Goal: Task Accomplishment & Management: Manage account settings

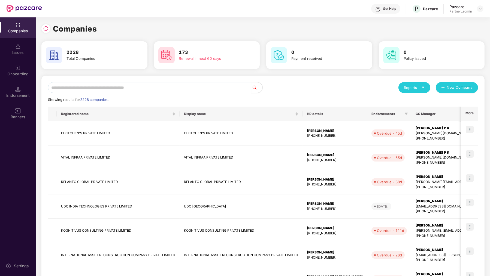
click at [123, 87] on input "text" at bounding box center [149, 87] width 203 height 11
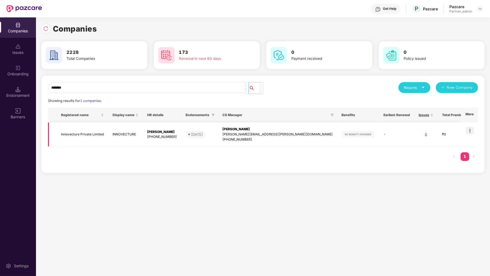
type input "*******"
click at [471, 130] on img at bounding box center [470, 131] width 8 height 8
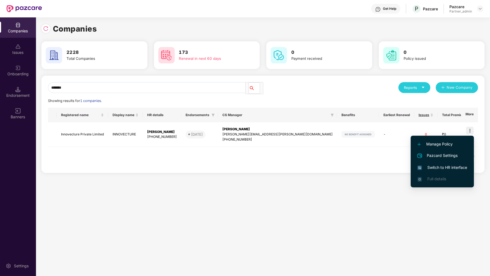
click at [445, 170] on span "Switch to HR interface" at bounding box center [442, 168] width 50 height 6
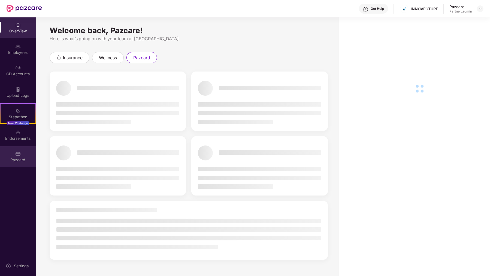
click at [15, 159] on div "Pazcard" at bounding box center [18, 159] width 36 height 5
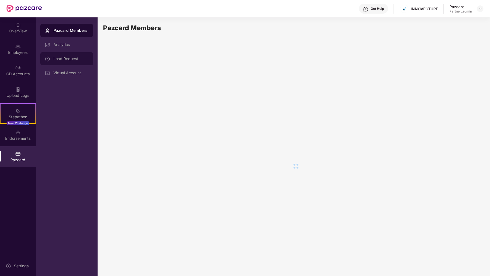
click at [81, 62] on div "Load Request" at bounding box center [66, 58] width 53 height 13
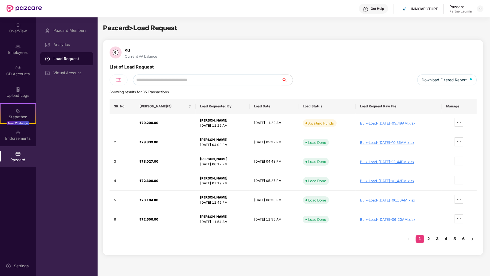
click at [66, 81] on div "Pazcard Members Analytics Load Request Virtual Account" at bounding box center [67, 146] width 62 height 259
click at [78, 72] on div "Virtual Account" at bounding box center [70, 73] width 35 height 4
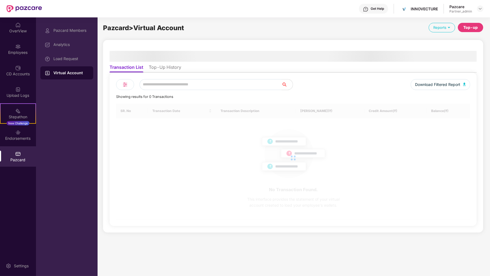
click at [157, 69] on li "Top-Up History" at bounding box center [165, 69] width 32 height 8
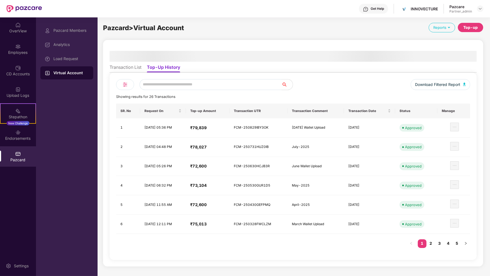
click at [463, 30] on div "Top-up" at bounding box center [469, 27] width 25 height 9
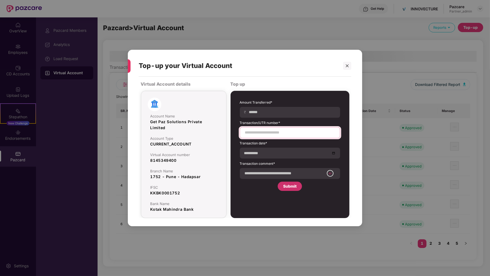
click at [277, 134] on input at bounding box center [289, 133] width 91 height 6
paste input "**********"
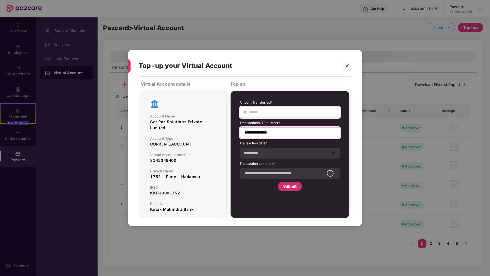
type input "**********"
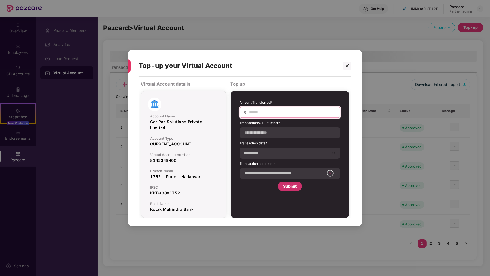
click at [277, 113] on input at bounding box center [292, 112] width 87 height 6
type input "*"
type input "*****"
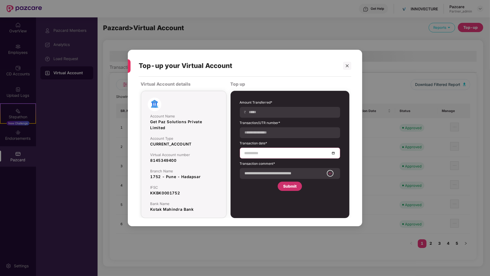
click at [280, 153] on input at bounding box center [287, 153] width 86 height 6
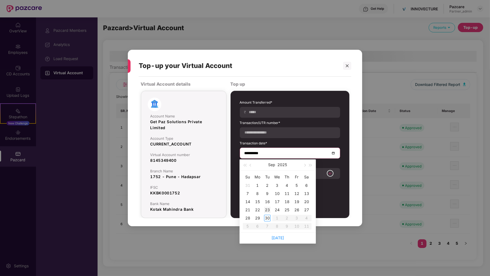
type input "**********"
click at [264, 217] on div "30" at bounding box center [267, 218] width 7 height 7
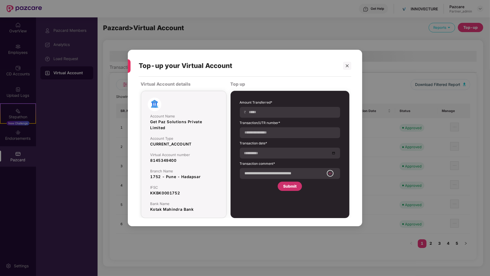
click at [255, 165] on label "Transaction comment*" at bounding box center [290, 164] width 100 height 7
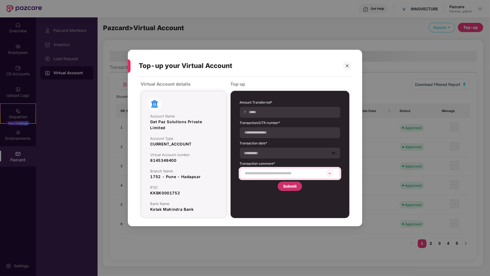
click at [255, 172] on input at bounding box center [284, 174] width 80 height 6
type input "**********"
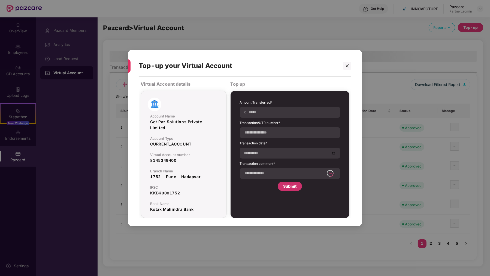
click at [290, 185] on div "Submit" at bounding box center [289, 187] width 13 height 6
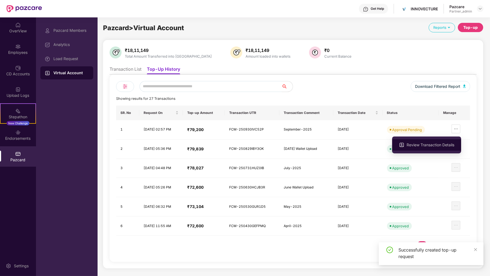
click at [447, 150] on li "Review Transaction Details" at bounding box center [426, 144] width 69 height 11
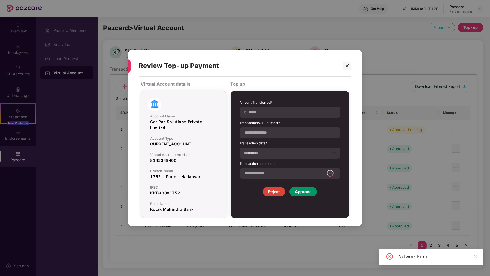
click at [310, 195] on div "Approve" at bounding box center [303, 191] width 28 height 9
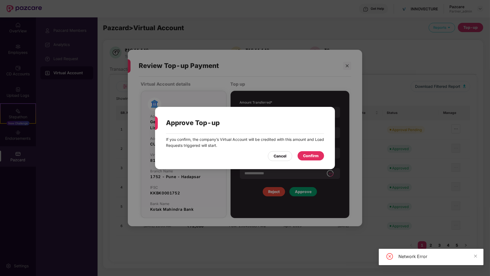
click at [348, 65] on div "Approve Top-up If you confirm, the company’s Virtual Account will be credited w…" at bounding box center [245, 138] width 490 height 276
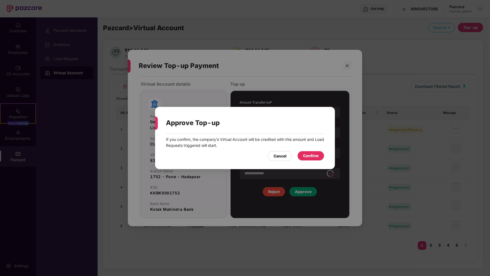
click at [347, 67] on div "Approve Top-up If you confirm, the company’s Virtual Account will be credited w…" at bounding box center [245, 138] width 490 height 276
click at [273, 167] on div "Approve Top-up If you confirm, the company’s Virtual Account will be credited w…" at bounding box center [245, 138] width 180 height 62
click at [273, 152] on div "Cancel" at bounding box center [280, 156] width 24 height 10
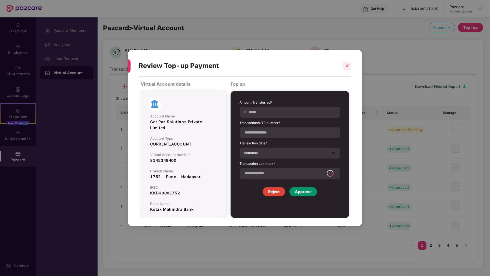
click at [344, 65] on div at bounding box center [347, 66] width 8 height 8
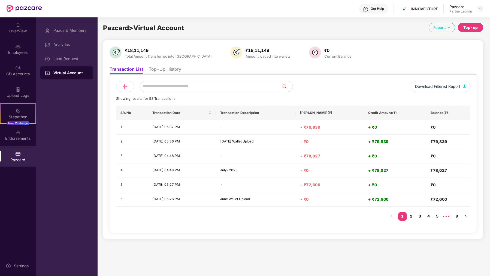
click at [165, 68] on li "Top-Up History" at bounding box center [165, 70] width 32 height 8
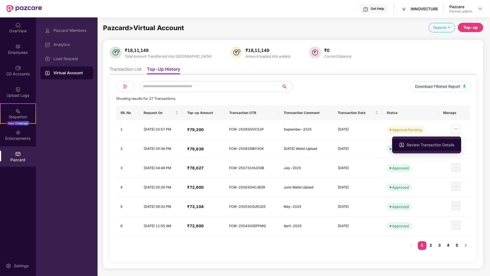
click at [449, 146] on span "Review Transaction Details" at bounding box center [430, 145] width 48 height 6
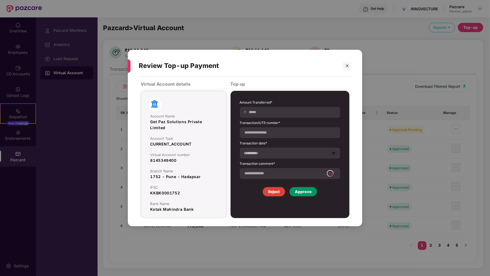
click at [313, 190] on div "Approve" at bounding box center [303, 191] width 28 height 9
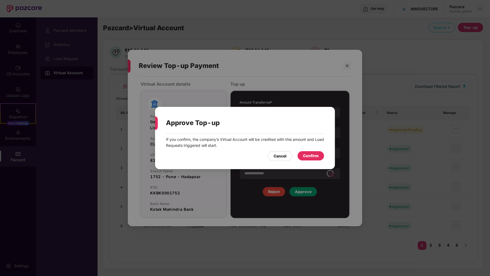
click at [312, 158] on div "Confirm" at bounding box center [311, 156] width 16 height 6
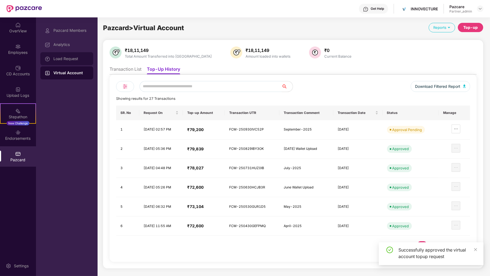
click at [70, 63] on div "Load Request" at bounding box center [66, 58] width 53 height 13
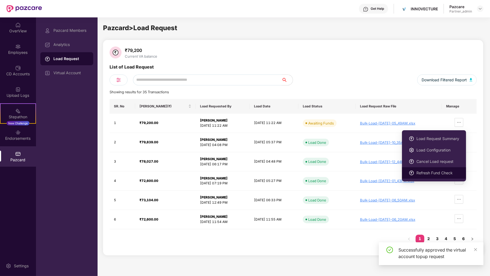
click at [447, 173] on span "Refresh Fund Check" at bounding box center [437, 173] width 43 height 6
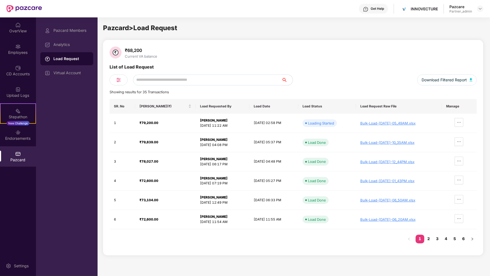
click at [158, 16] on div "Get Help INNOVECTURE Pazcare Partner_admin" at bounding box center [262, 8] width 441 height 17
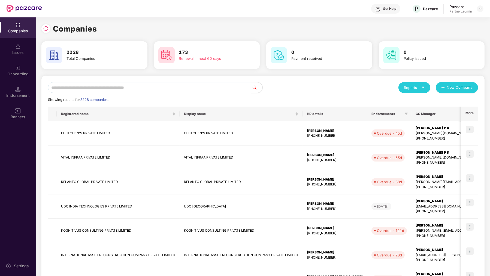
click at [112, 78] on div "Reports New Company Showing results for 2228 companies. Registered name Display…" at bounding box center [262, 234] width 443 height 316
click at [111, 85] on input "text" at bounding box center [149, 87] width 203 height 11
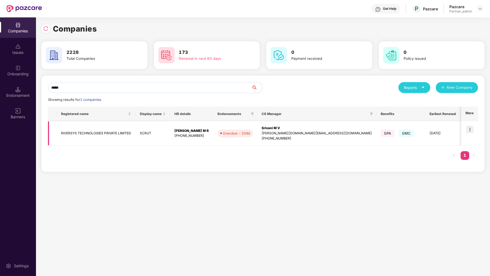
type input "*****"
click at [473, 131] on img at bounding box center [470, 130] width 8 height 8
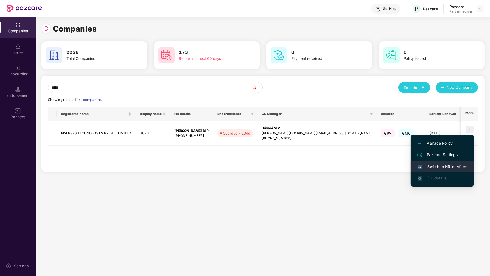
click at [452, 169] on span "Switch to HR interface" at bounding box center [442, 167] width 50 height 6
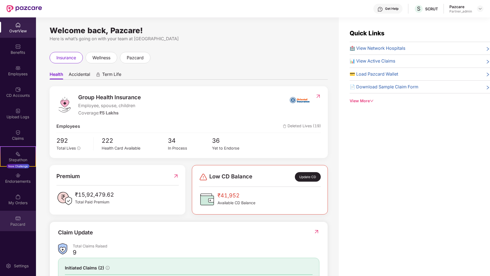
click at [10, 223] on div "Pazcard" at bounding box center [18, 224] width 36 height 5
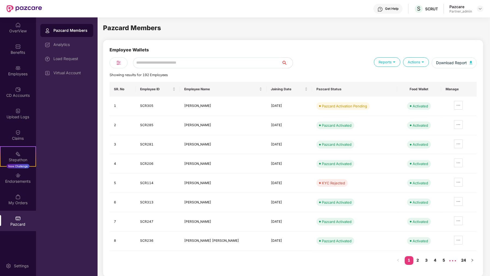
click at [193, 64] on input "text" at bounding box center [207, 62] width 149 height 11
paste input "******"
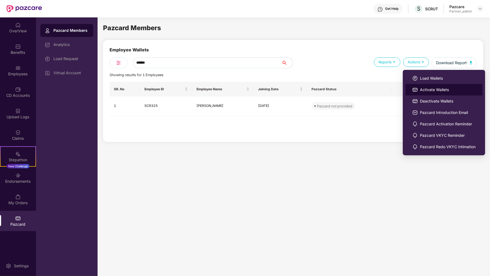
type input "******"
click at [416, 87] on img at bounding box center [414, 89] width 5 height 5
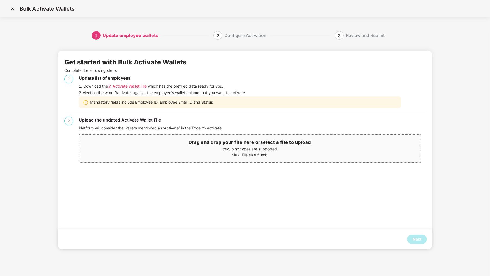
click at [137, 86] on span "Activate Wallet File" at bounding box center [129, 86] width 34 height 6
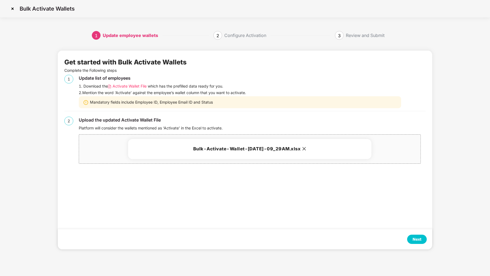
click at [417, 237] on div "Next" at bounding box center [416, 240] width 9 height 6
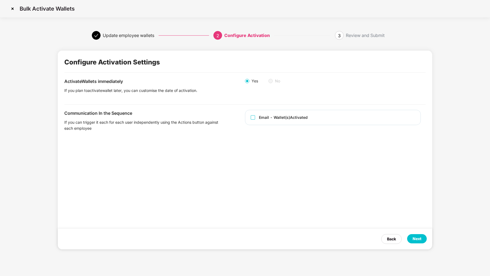
click at [303, 119] on div "Email - Wallet(s) Activated" at bounding box center [283, 118] width 49 height 6
click at [420, 243] on div "Next" at bounding box center [417, 238] width 20 height 9
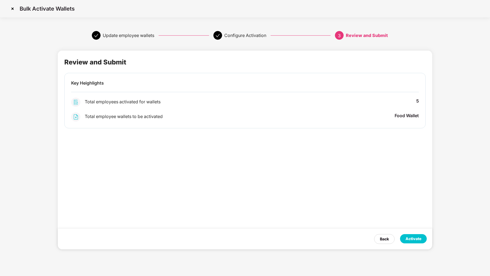
click at [420, 243] on div "Activate" at bounding box center [413, 238] width 27 height 9
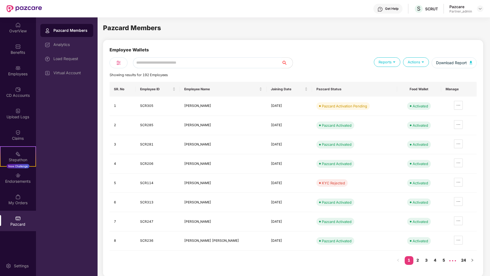
click at [163, 66] on input "text" at bounding box center [207, 62] width 149 height 11
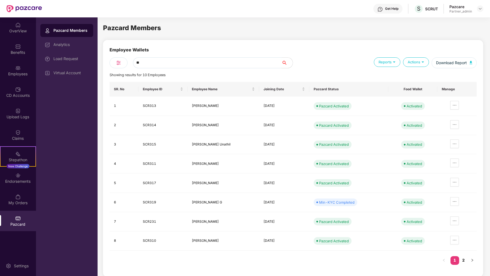
type input "*"
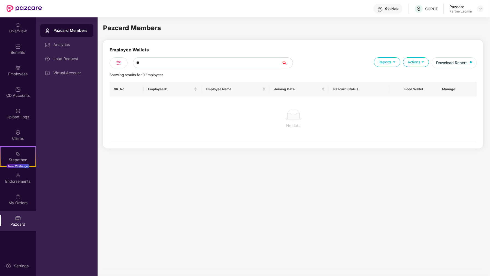
type input "*"
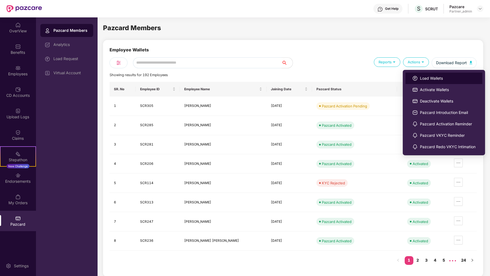
click at [426, 74] on li "Load Wallets" at bounding box center [443, 78] width 77 height 11
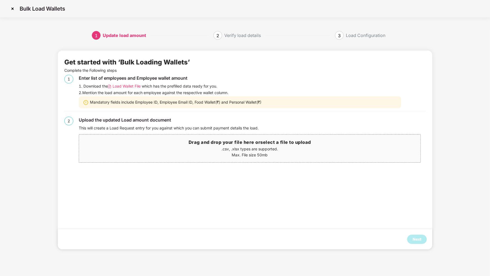
click at [134, 86] on span "Load Wallet File" at bounding box center [126, 86] width 28 height 6
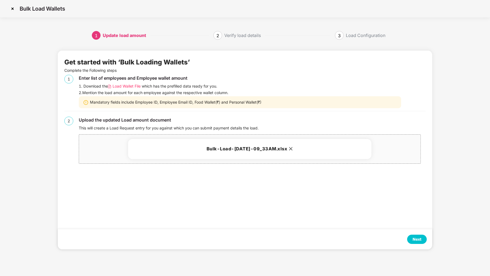
click at [415, 240] on div "Next" at bounding box center [416, 240] width 9 height 6
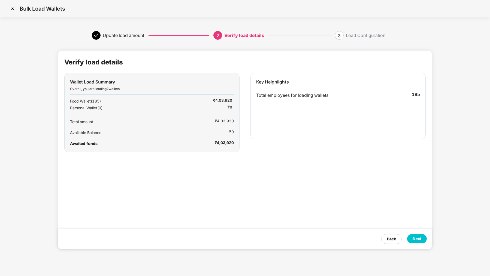
click at [415, 240] on div "Next" at bounding box center [416, 239] width 9 height 6
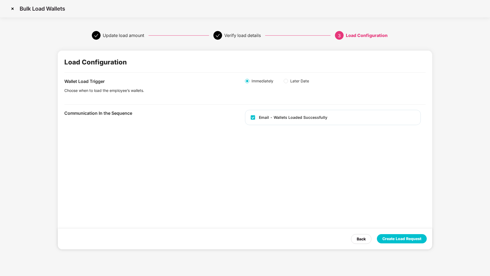
click at [415, 240] on div "Create Load Request" at bounding box center [401, 239] width 39 height 6
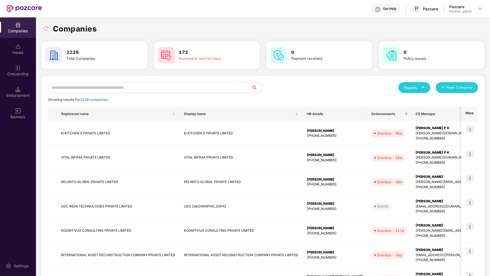
click at [78, 86] on input "text" at bounding box center [149, 87] width 203 height 11
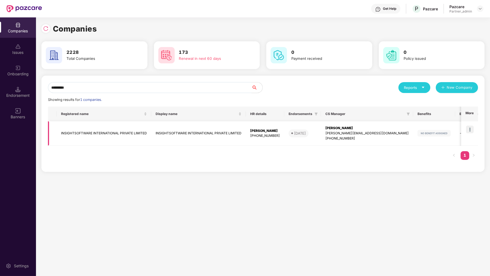
type input "*********"
click at [474, 128] on td at bounding box center [469, 133] width 17 height 25
click at [469, 128] on img at bounding box center [470, 130] width 8 height 8
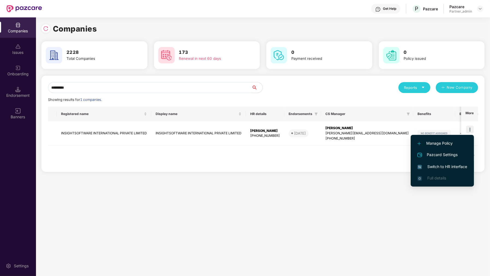
click at [438, 170] on li "Switch to HR interface" at bounding box center [441, 166] width 63 height 11
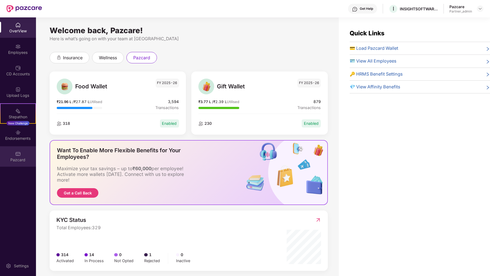
click at [21, 155] on div "Pazcard" at bounding box center [18, 157] width 36 height 20
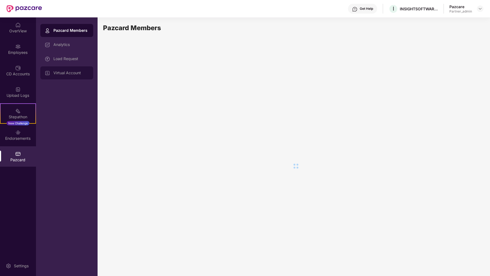
click at [66, 71] on div "Virtual Account" at bounding box center [70, 73] width 35 height 4
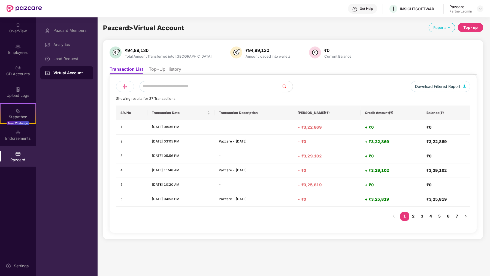
click at [185, 68] on ul "Transaction List Top-Up History" at bounding box center [292, 69] width 367 height 11
click at [165, 68] on li "Top-Up History" at bounding box center [165, 70] width 32 height 8
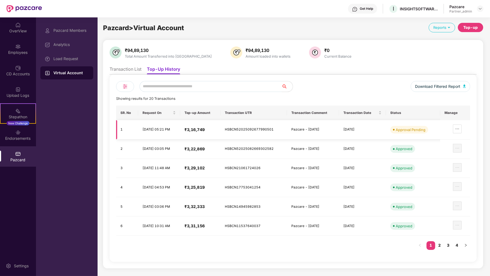
click at [246, 130] on td "HSBCN52025092677990501" at bounding box center [253, 129] width 67 height 19
copy td "HSBCN52025092677990501"
click at [459, 127] on icon "ellipsis" at bounding box center [457, 129] width 4 height 4
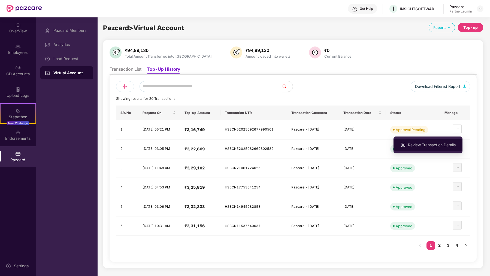
click at [451, 141] on li "Review Transaction Details" at bounding box center [427, 144] width 69 height 11
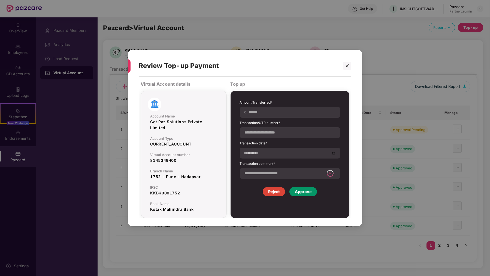
click at [301, 188] on div "Approve" at bounding box center [303, 191] width 28 height 9
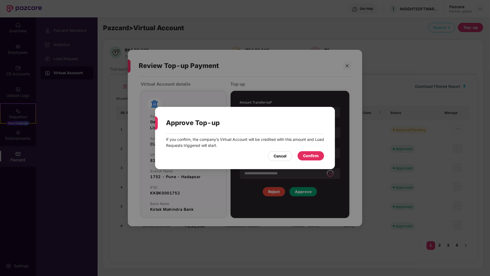
click at [312, 155] on div "Confirm" at bounding box center [311, 156] width 16 height 6
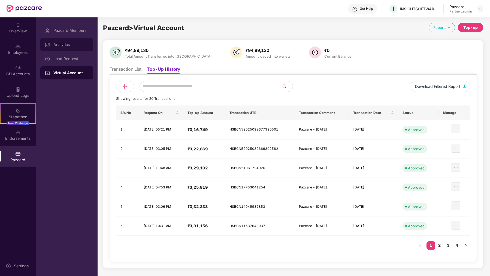
click at [64, 45] on div "Analytics" at bounding box center [70, 44] width 35 height 4
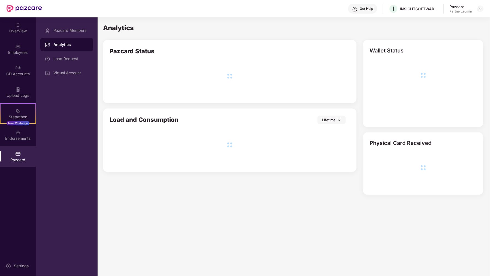
click at [64, 52] on div "Pazcard Members Analytics Load Request Virtual Account" at bounding box center [66, 52] width 53 height 56
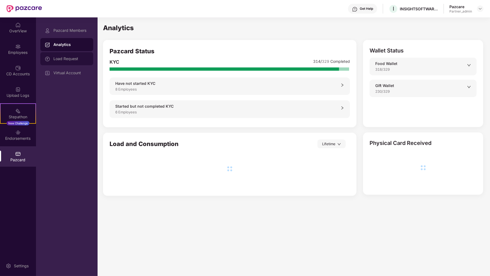
click at [83, 53] on div "Load Request" at bounding box center [66, 58] width 53 height 13
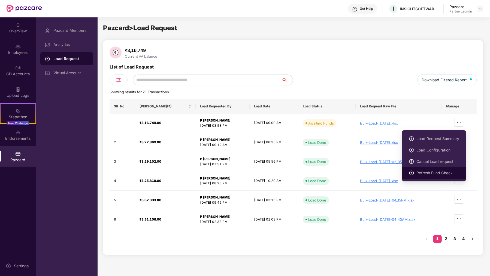
click at [437, 174] on span "Refresh Fund Check" at bounding box center [437, 173] width 43 height 6
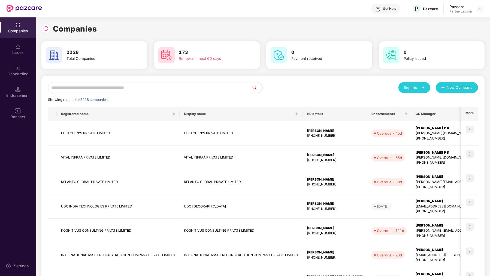
click at [105, 87] on input "text" at bounding box center [149, 87] width 203 height 11
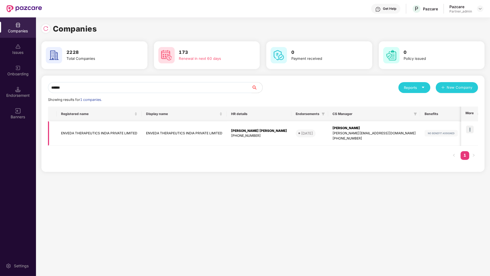
type input "******"
click at [472, 128] on img at bounding box center [470, 130] width 8 height 8
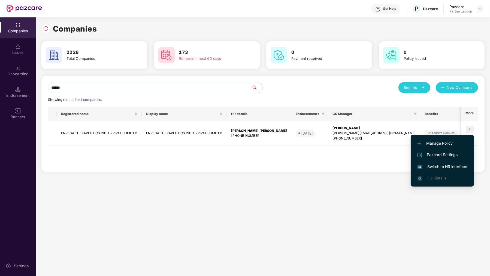
click at [446, 166] on span "Switch to HR interface" at bounding box center [442, 167] width 50 height 6
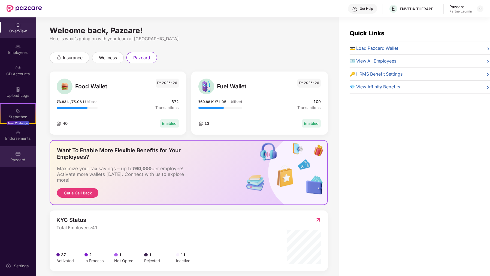
click at [0, 163] on div "Pazcard" at bounding box center [18, 157] width 36 height 20
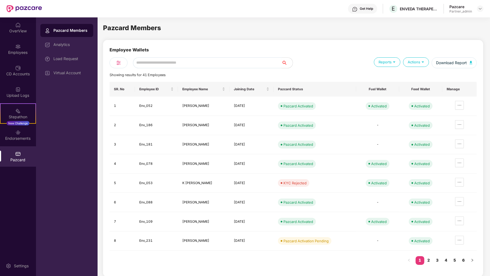
click at [164, 66] on input "text" at bounding box center [207, 62] width 149 height 11
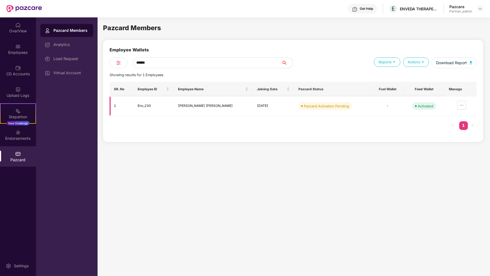
type input "******"
click at [149, 105] on td "Env_230" at bounding box center [153, 106] width 40 height 19
copy td "Env_230"
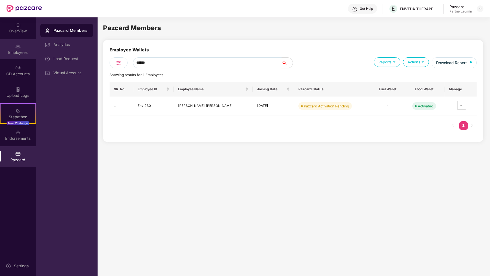
click at [23, 53] on div "Employees" at bounding box center [18, 52] width 36 height 5
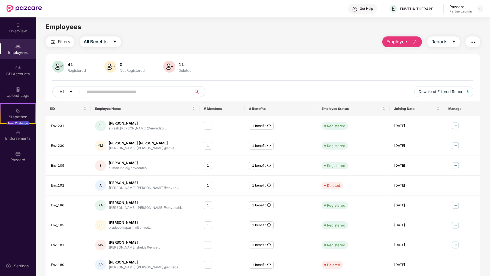
click at [130, 89] on input "text" at bounding box center [136, 92] width 98 height 8
paste input "*******"
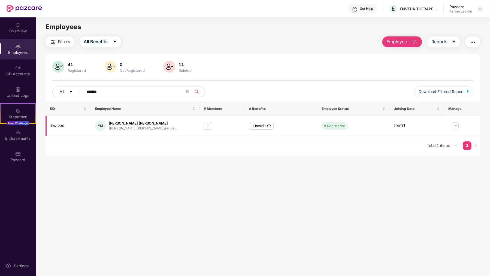
type input "*******"
click at [453, 127] on img at bounding box center [455, 126] width 9 height 9
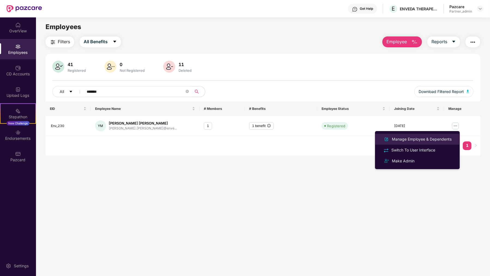
click at [452, 137] on div "Manage Employee & Dependents" at bounding box center [422, 139] width 62 height 6
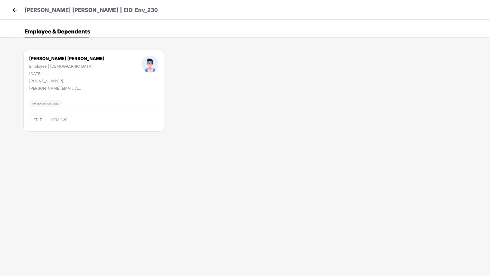
click at [35, 122] on button "EDIT" at bounding box center [37, 120] width 17 height 9
select select "****"
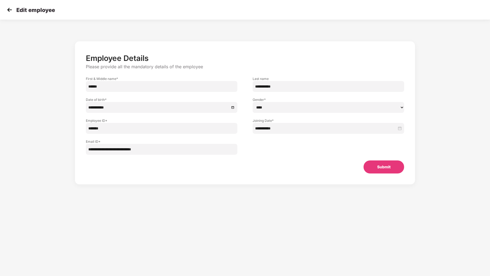
click at [89, 87] on input "******" at bounding box center [161, 86] width 151 height 11
type input "**********"
click at [256, 86] on input "**********" at bounding box center [327, 86] width 151 height 11
type input "*****"
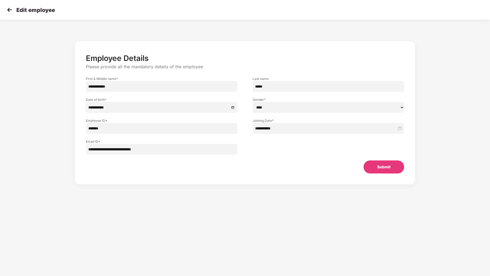
click at [171, 89] on input "**********" at bounding box center [161, 86] width 151 height 11
paste input "*****"
click at [117, 87] on input "**********" at bounding box center [161, 86] width 151 height 11
type input "**********"
click at [265, 90] on input "*****" at bounding box center [327, 86] width 151 height 11
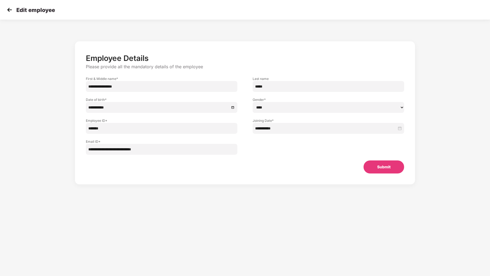
click at [265, 90] on input "*****" at bounding box center [327, 86] width 151 height 11
type input "*"
click at [381, 171] on button "Submit" at bounding box center [383, 167] width 41 height 13
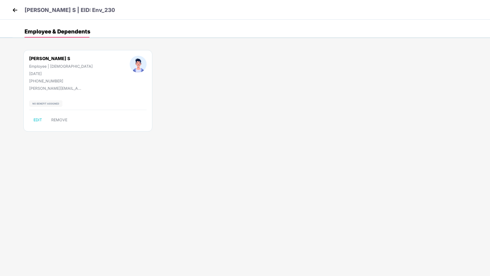
click at [63, 32] on div "Employee & Dependents" at bounding box center [58, 31] width 66 height 5
click at [16, 10] on img at bounding box center [15, 10] width 8 height 8
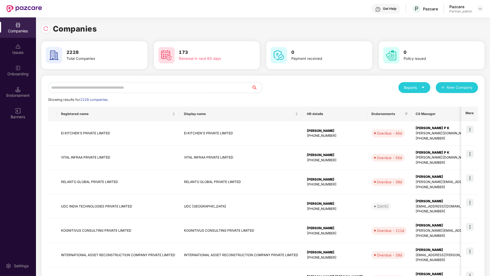
click at [111, 97] on div "Showing results for 2228 companies." at bounding box center [263, 99] width 430 height 5
click at [111, 96] on div "Reports New Company Showing results for 2228 companies. Registered name Display…" at bounding box center [263, 233] width 430 height 303
click at [111, 83] on input "text" at bounding box center [149, 87] width 203 height 11
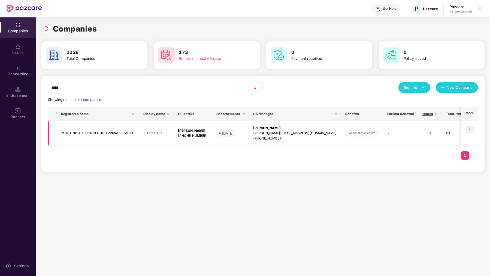
type input "*****"
click at [474, 127] on td at bounding box center [469, 133] width 17 height 25
click at [472, 129] on img at bounding box center [470, 130] width 8 height 8
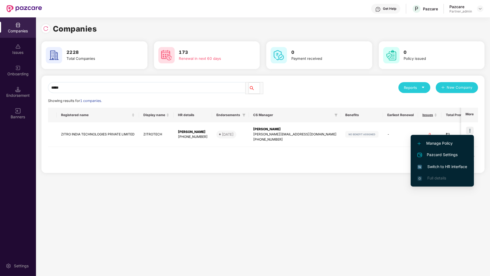
click at [458, 165] on span "Switch to HR interface" at bounding box center [442, 167] width 50 height 6
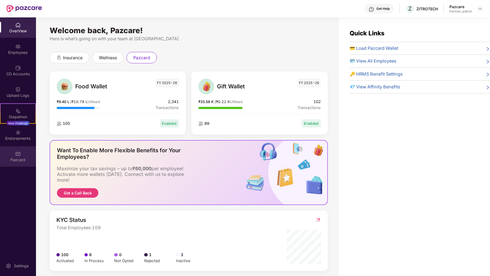
click at [11, 158] on div "Pazcard" at bounding box center [18, 159] width 36 height 5
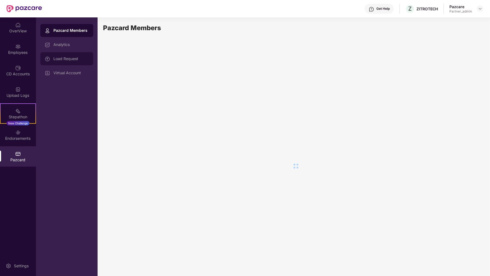
click at [77, 63] on div "Load Request" at bounding box center [66, 58] width 53 height 13
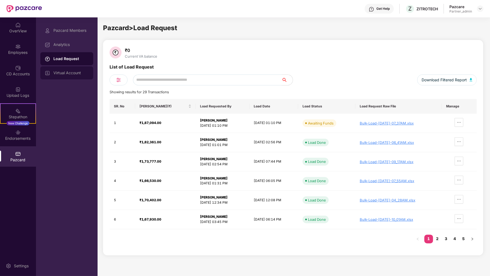
click at [77, 78] on div "Virtual Account" at bounding box center [66, 72] width 53 height 13
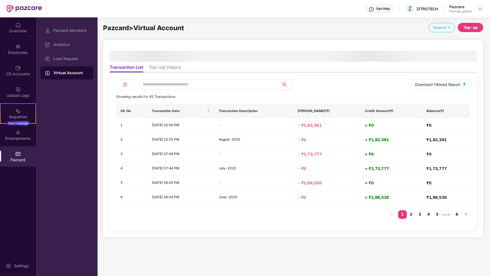
click at [157, 73] on div "Download Filtered Report Showing results for 45 Transactions SR. No Transaction…" at bounding box center [292, 152] width 367 height 158
click at [165, 65] on li "Top-Up History" at bounding box center [165, 69] width 32 height 8
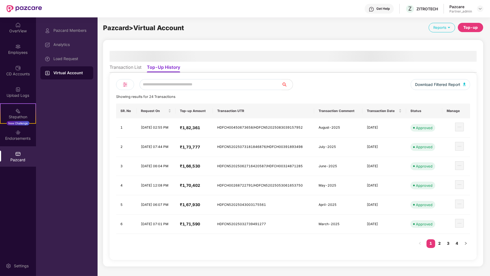
click at [472, 30] on div "Top-up" at bounding box center [470, 28] width 14 height 6
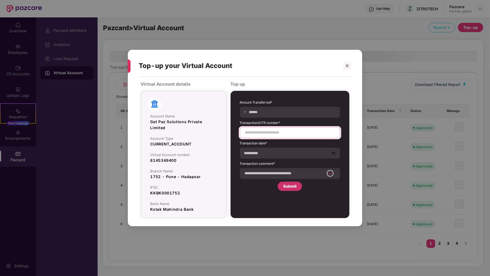
click at [261, 132] on input at bounding box center [289, 133] width 91 height 6
paste input "**********"
click at [310, 136] on div "**********" at bounding box center [290, 132] width 100 height 11
click at [310, 133] on input "**********" at bounding box center [289, 133] width 91 height 6
paste input "**********"
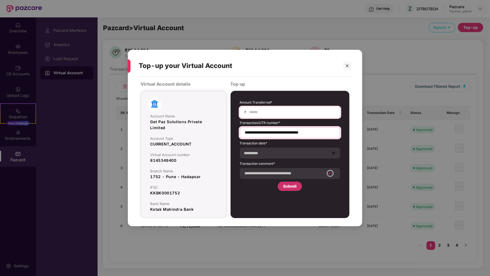
type input "**********"
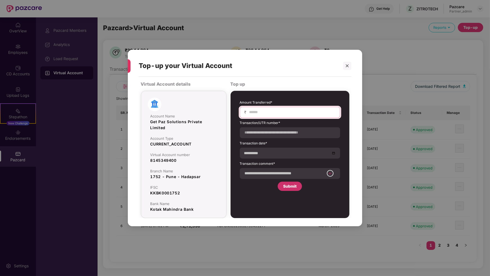
click at [264, 112] on input at bounding box center [292, 112] width 87 height 6
type input "******"
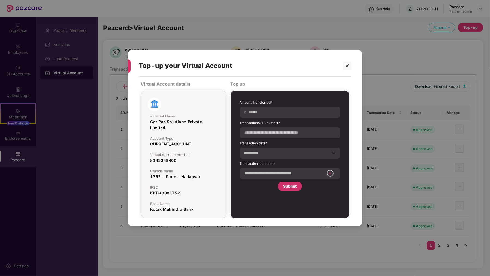
click at [265, 145] on label "Transaction date*" at bounding box center [290, 144] width 100 height 7
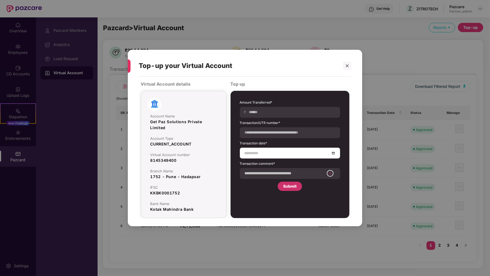
click at [263, 153] on input at bounding box center [287, 153] width 86 height 6
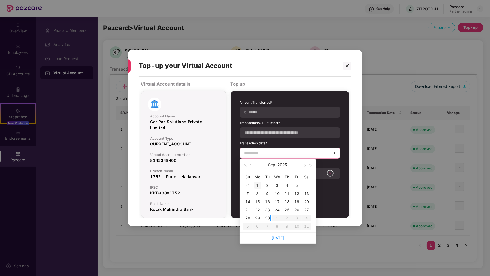
type input "**********"
click at [267, 219] on div "30" at bounding box center [267, 218] width 7 height 7
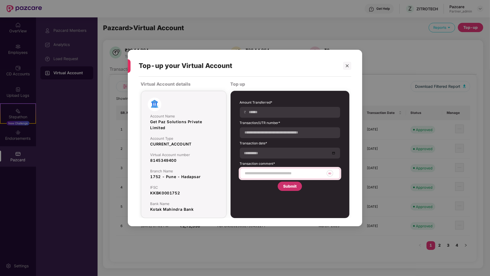
click at [264, 172] on input at bounding box center [284, 174] width 80 height 6
type input "**********"
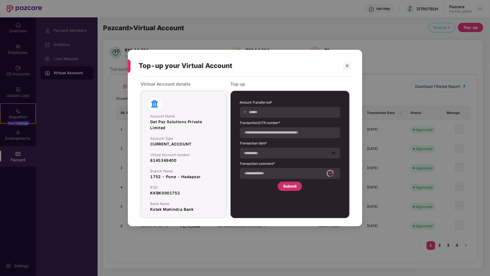
click at [292, 186] on div "Submit" at bounding box center [289, 187] width 13 height 6
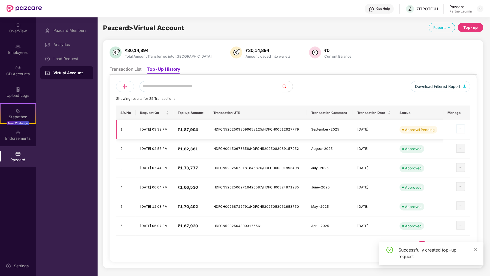
click at [464, 125] on button "button" at bounding box center [460, 129] width 9 height 9
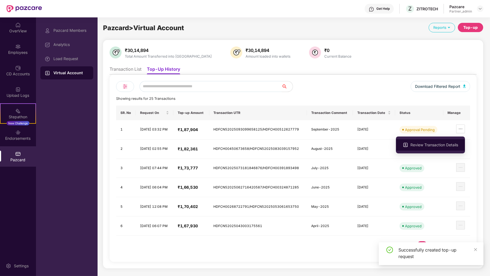
click at [453, 144] on span "Review Transaction Details" at bounding box center [434, 145] width 48 height 6
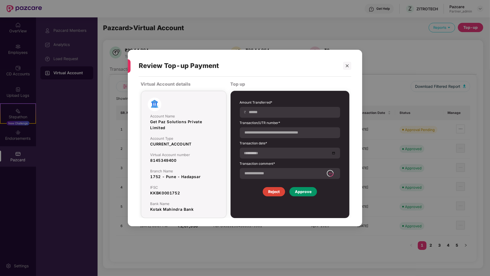
click at [268, 191] on div "Reject" at bounding box center [273, 192] width 11 height 6
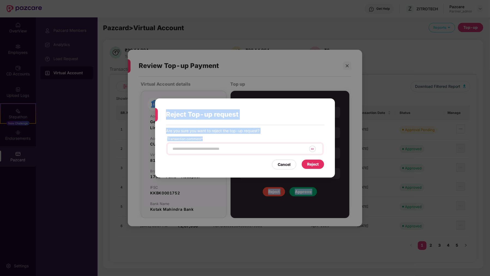
click at [254, 144] on div "60" at bounding box center [244, 149] width 155 height 11
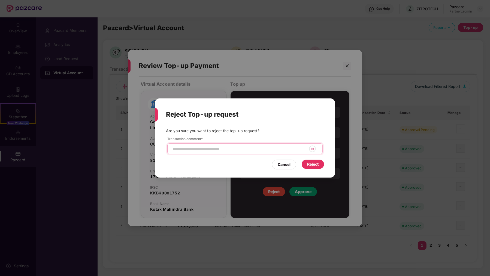
click at [251, 149] on input at bounding box center [239, 149] width 135 height 6
type input "**********"
click at [309, 165] on div "Reject" at bounding box center [312, 164] width 11 height 6
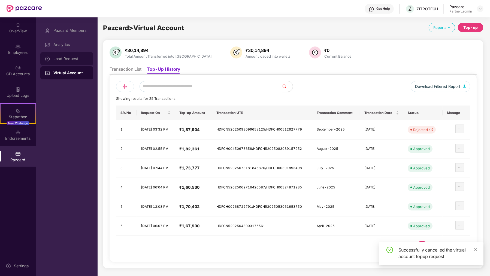
click at [80, 58] on div "Load Request" at bounding box center [70, 59] width 35 height 4
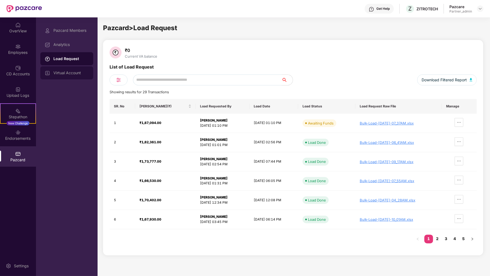
click at [77, 75] on div "Virtual Account" at bounding box center [70, 73] width 35 height 4
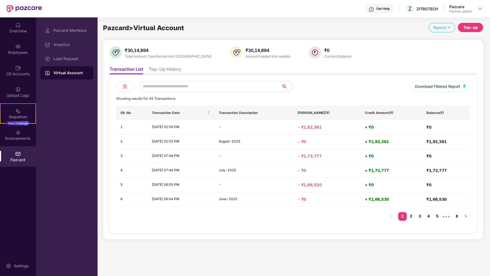
click at [167, 63] on div "₹30,14,894 Total Amount Transferred into VA ₹30,14,894 Amount loaded into walle…" at bounding box center [292, 140] width 367 height 187
click at [167, 71] on li "Top-Up History" at bounding box center [165, 70] width 32 height 8
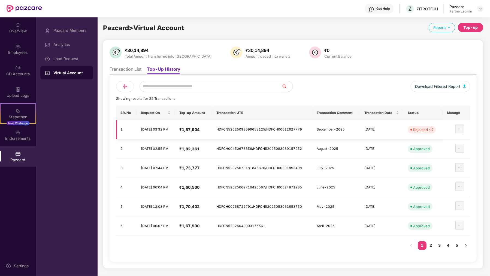
click at [267, 131] on td "HDFCN52025093099658125/HDFCH00512627779" at bounding box center [262, 129] width 100 height 19
copy td "HDFCN52025093099658125/HDFCH00512627779"
click at [478, 26] on div "Top-up" at bounding box center [469, 27] width 25 height 9
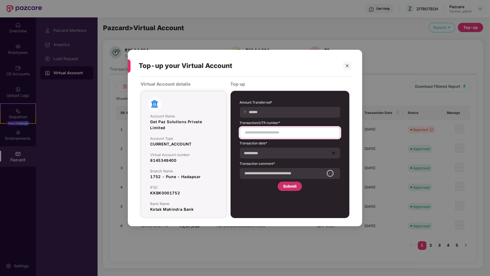
click at [278, 133] on input at bounding box center [289, 133] width 91 height 6
paste input "**********"
type input "**********"
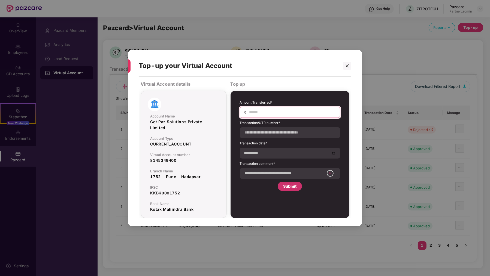
click at [281, 113] on input at bounding box center [292, 112] width 87 height 6
type input "******"
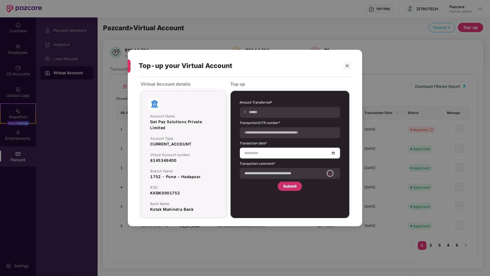
click at [279, 154] on input at bounding box center [287, 153] width 86 height 6
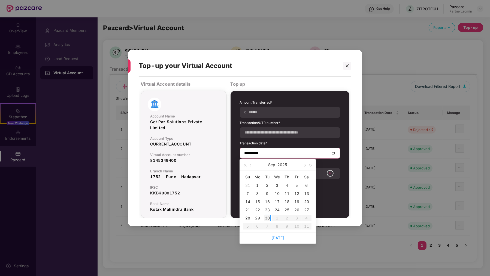
type input "**********"
click at [268, 216] on div "30" at bounding box center [267, 218] width 7 height 7
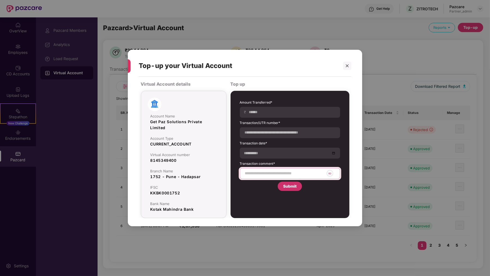
click at [266, 173] on input at bounding box center [284, 174] width 80 height 6
type input "*"
type input "**********"
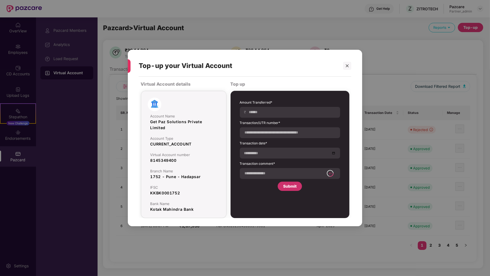
click at [295, 188] on div "Submit" at bounding box center [289, 187] width 13 height 6
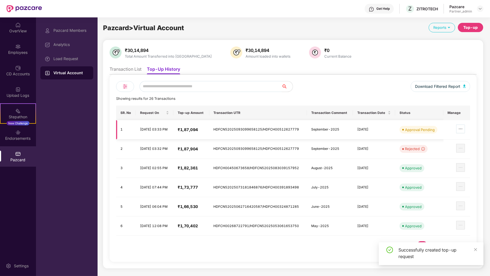
click at [458, 128] on span "ellipsis" at bounding box center [460, 129] width 8 height 4
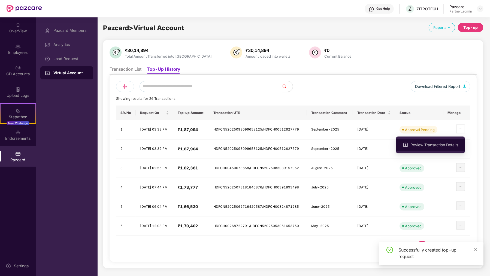
click at [456, 148] on span "Review Transaction Details" at bounding box center [434, 145] width 48 height 6
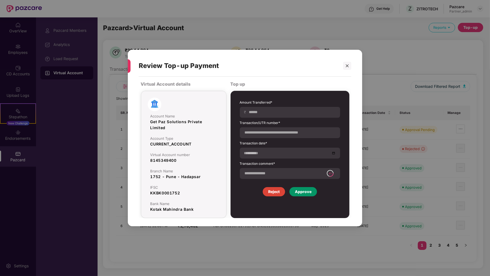
click at [309, 193] on div "Approve" at bounding box center [303, 192] width 17 height 6
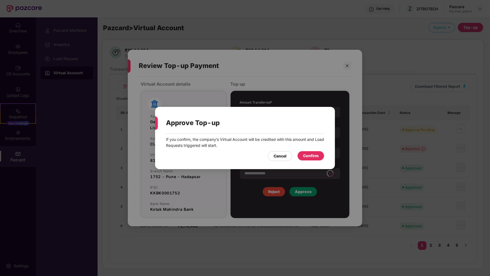
click at [305, 154] on div "Confirm" at bounding box center [311, 156] width 16 height 6
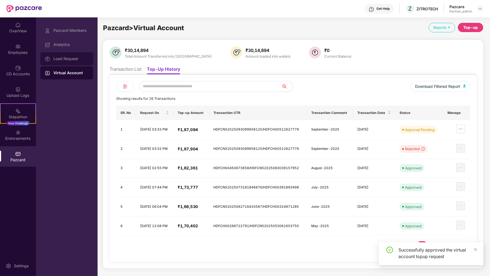
click at [86, 61] on div "Load Request" at bounding box center [66, 58] width 53 height 13
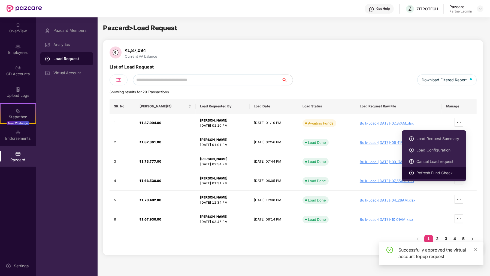
click at [440, 170] on span "Refresh Fund Check" at bounding box center [437, 173] width 43 height 6
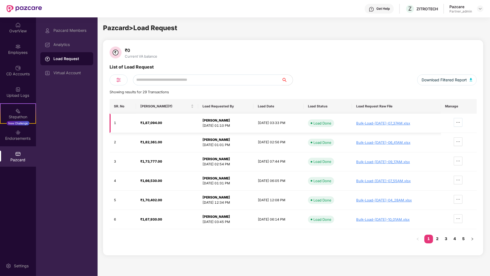
click at [462, 120] on span "ellipsis" at bounding box center [458, 122] width 8 height 4
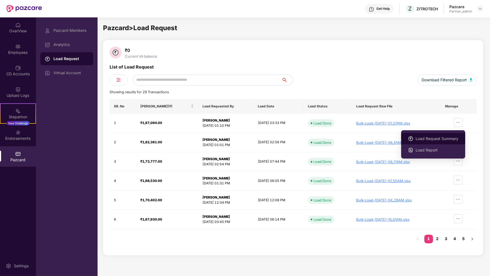
click at [453, 136] on span "Load Request Summary" at bounding box center [436, 139] width 43 height 6
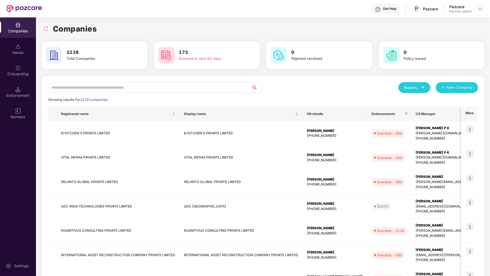
click at [146, 94] on div "Reports New Company Showing results for 2228 companies. Registered name Display…" at bounding box center [263, 233] width 430 height 303
click at [145, 89] on input "text" at bounding box center [149, 87] width 203 height 11
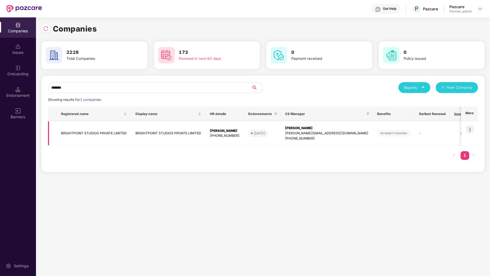
type input "*******"
click at [471, 129] on img at bounding box center [470, 130] width 8 height 8
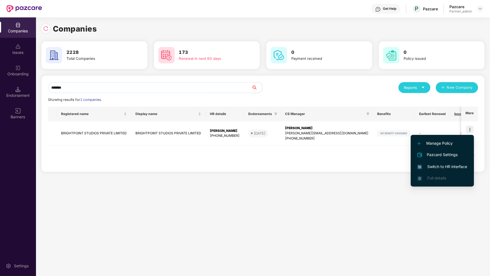
click at [449, 170] on span "Switch to HR interface" at bounding box center [442, 167] width 50 height 6
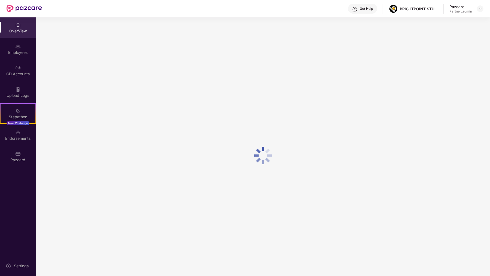
click at [25, 179] on div "OverView Employees CD Accounts Upload Logs Stepathon New Challenge Endorsements…" at bounding box center [18, 146] width 36 height 259
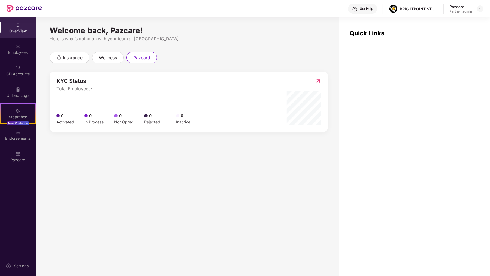
click at [25, 167] on div "OverView Employees CD Accounts Upload Logs Stepathon New Challenge Endorsements…" at bounding box center [18, 92] width 36 height 151
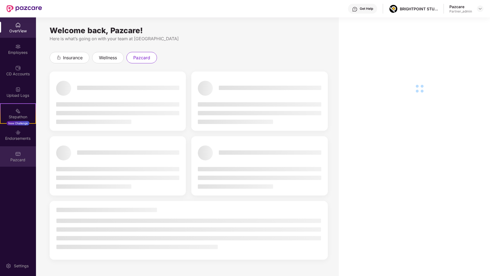
click at [31, 157] on div "Pazcard" at bounding box center [18, 159] width 36 height 5
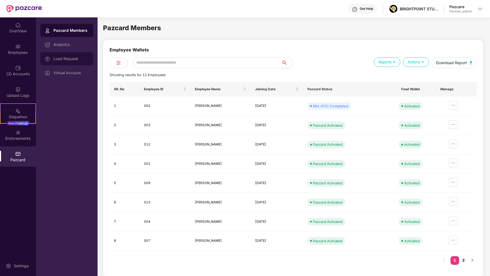
click at [79, 63] on div "Load Request" at bounding box center [66, 58] width 53 height 13
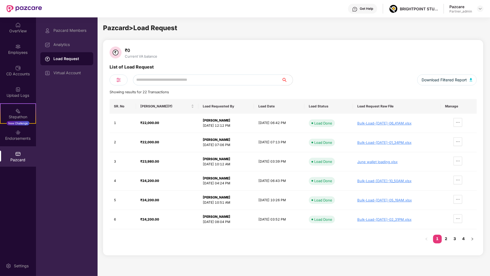
click at [56, 65] on div "Load Request" at bounding box center [66, 58] width 53 height 13
click at [61, 75] on div "Virtual Account" at bounding box center [70, 73] width 35 height 4
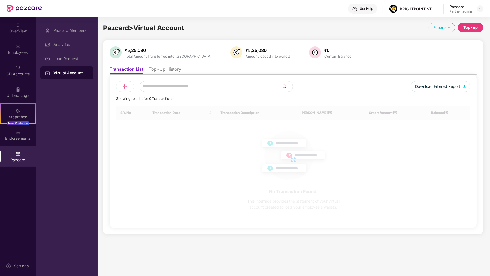
click at [161, 72] on li "Top-Up History" at bounding box center [165, 70] width 32 height 8
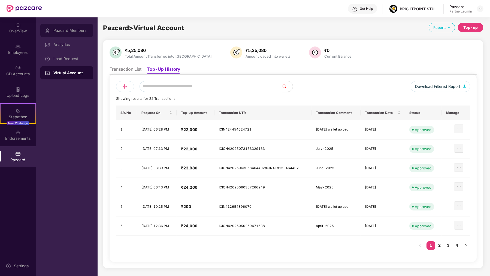
click at [76, 32] on div "Pazcard Members" at bounding box center [70, 30] width 35 height 4
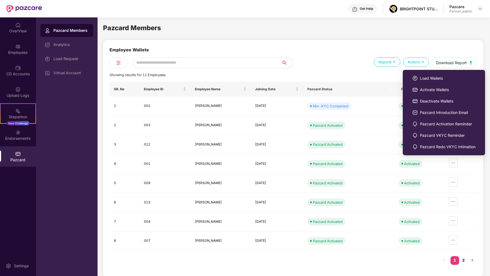
click at [411, 61] on div "Actions" at bounding box center [416, 62] width 26 height 10
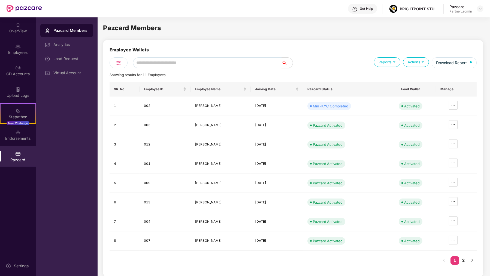
click at [415, 77] on div "Showing results for 11 Employees" at bounding box center [292, 74] width 367 height 5
click at [415, 63] on div "Actions" at bounding box center [416, 62] width 26 height 10
click at [419, 77] on div "Showing results for 11 Employees" at bounding box center [292, 74] width 367 height 5
click at [74, 60] on div "Load Request" at bounding box center [70, 59] width 35 height 4
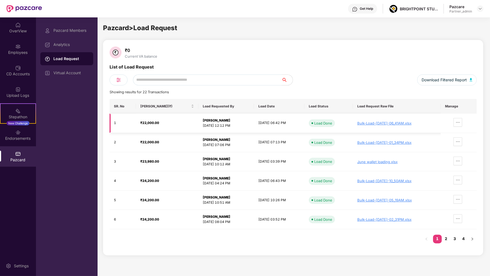
click at [393, 126] on td "Bulk-Load-27-Aug-2025-06_41AM.xlsx" at bounding box center [397, 123] width 88 height 19
click at [395, 123] on div "Bulk-Load-27-Aug-2025-06_41AM.xlsx" at bounding box center [396, 123] width 79 height 4
click at [78, 35] on div "Pazcard Members" at bounding box center [66, 30] width 53 height 13
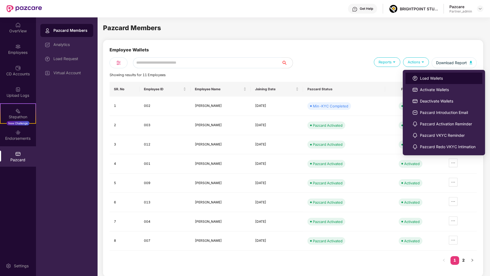
click at [428, 81] on li "Load Wallets" at bounding box center [443, 78] width 77 height 11
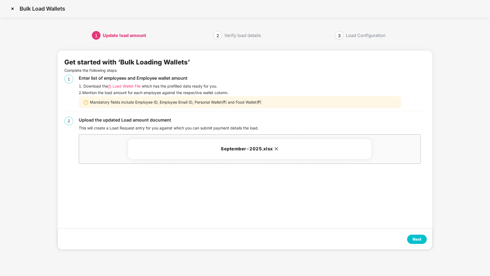
click at [412, 236] on div "Next" at bounding box center [417, 239] width 20 height 9
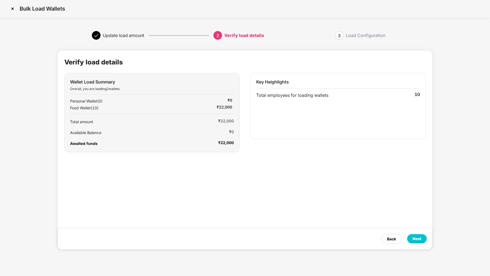
click at [412, 236] on div "Next" at bounding box center [417, 238] width 20 height 9
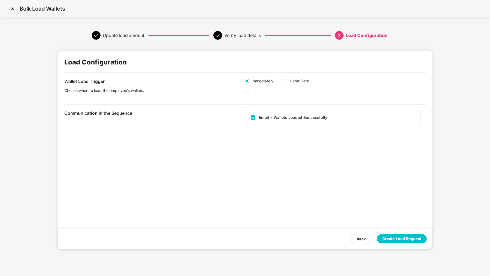
click at [412, 240] on div "Create Load Request" at bounding box center [401, 239] width 39 height 6
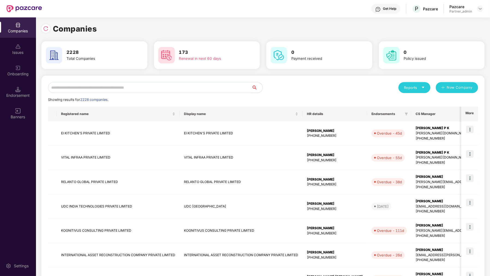
click at [121, 92] on input "text" at bounding box center [149, 87] width 203 height 11
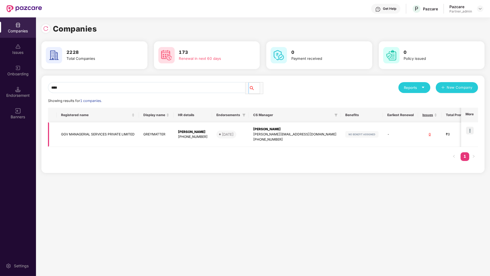
type input "***"
click at [472, 132] on img at bounding box center [470, 131] width 8 height 8
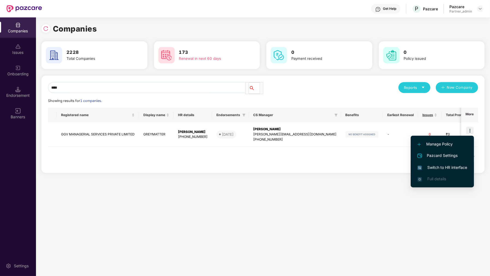
click at [440, 166] on span "Switch to HR interface" at bounding box center [442, 168] width 50 height 6
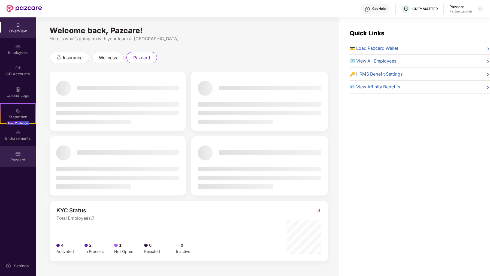
click at [25, 147] on div "Pazcard" at bounding box center [18, 157] width 36 height 20
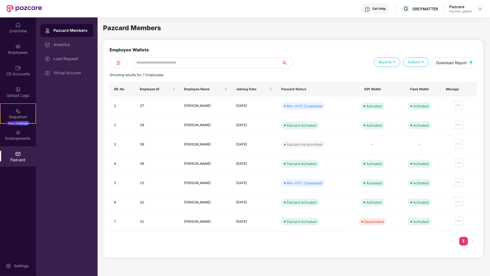
click at [155, 66] on input "text" at bounding box center [207, 62] width 149 height 11
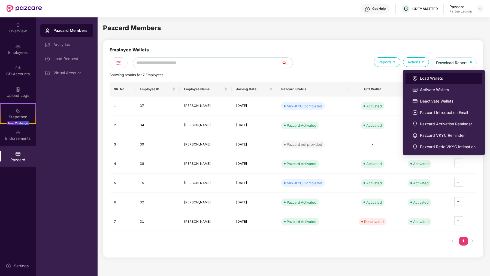
click at [423, 75] on span "Load Wallets" at bounding box center [448, 78] width 56 height 6
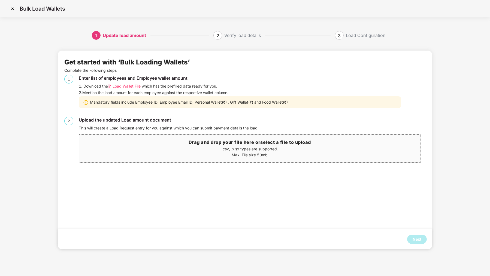
click at [132, 86] on span "Load Wallet File" at bounding box center [126, 86] width 28 height 6
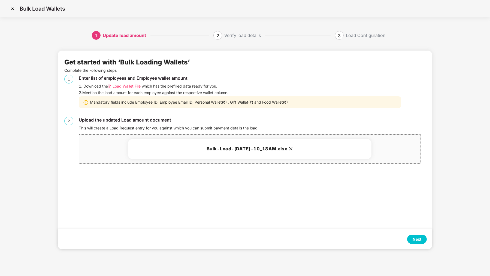
click at [421, 242] on div "Next" at bounding box center [416, 240] width 9 height 6
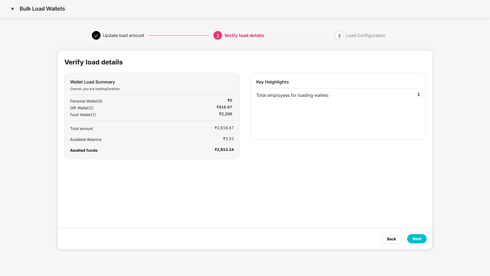
click at [421, 242] on div "Next" at bounding box center [416, 239] width 9 height 6
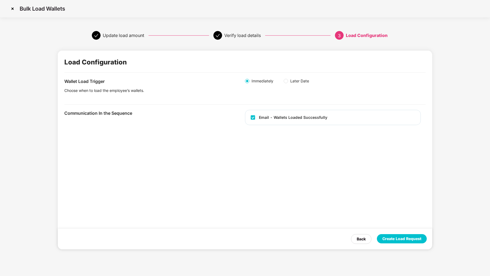
click at [421, 242] on div "Create Load Request" at bounding box center [401, 239] width 39 height 6
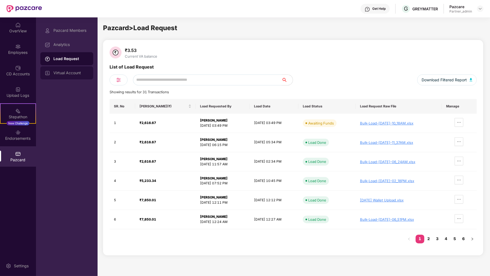
click at [87, 68] on div "Virtual Account" at bounding box center [66, 72] width 53 height 13
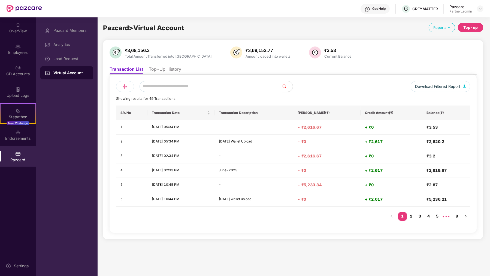
click at [159, 67] on li "Top-Up History" at bounding box center [165, 70] width 32 height 8
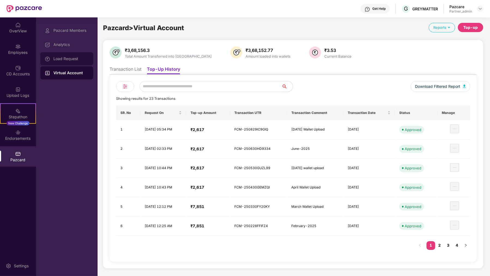
click at [66, 60] on div "Load Request" at bounding box center [70, 59] width 35 height 4
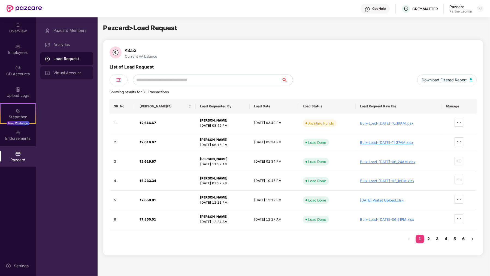
click at [81, 69] on div "Virtual Account" at bounding box center [66, 72] width 53 height 13
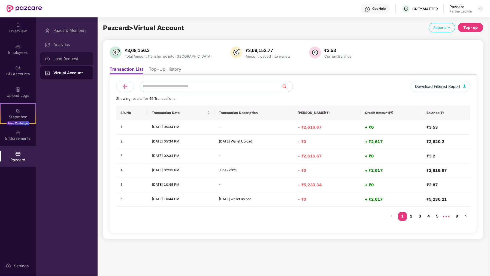
click at [91, 65] on div "Load Request" at bounding box center [66, 58] width 53 height 13
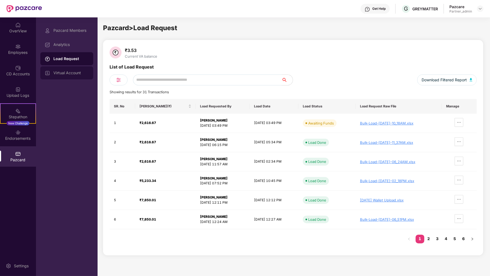
click at [66, 68] on div "Virtual Account" at bounding box center [66, 72] width 53 height 13
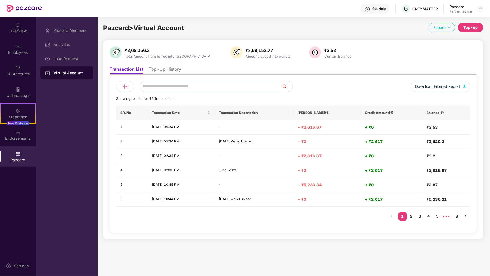
click at [166, 69] on li "Top-Up History" at bounding box center [165, 70] width 32 height 8
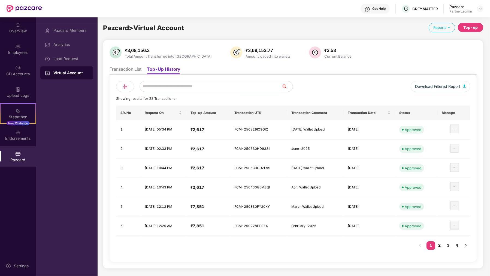
click at [441, 244] on link "2" at bounding box center [439, 246] width 9 height 8
click at [428, 242] on link "1" at bounding box center [430, 246] width 9 height 8
click at [468, 27] on div "Top-up" at bounding box center [470, 28] width 14 height 6
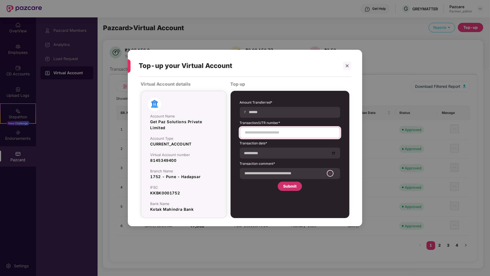
click at [288, 132] on input at bounding box center [289, 133] width 91 height 6
paste input "**********"
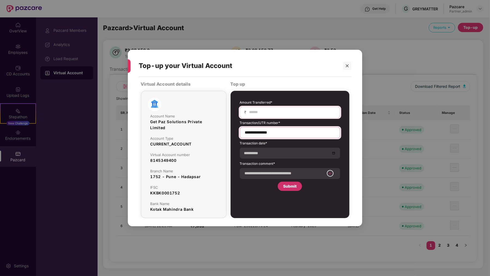
type input "**********"
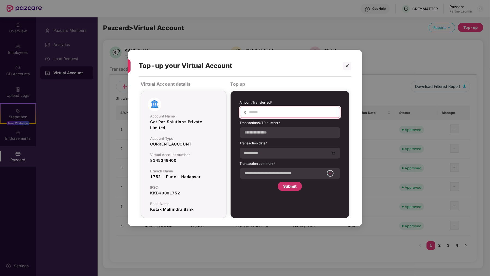
click at [287, 111] on input at bounding box center [292, 112] width 87 height 6
type input "*"
type input "****"
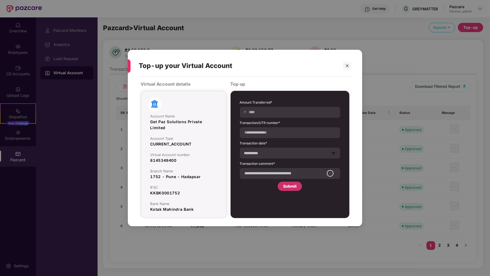
click at [259, 160] on form "**********" at bounding box center [290, 139] width 100 height 79
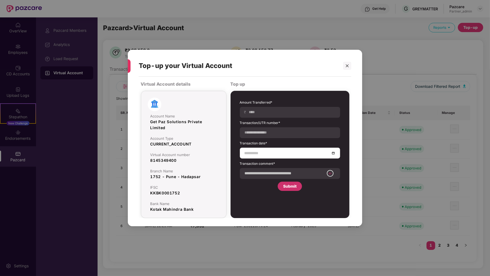
click at [260, 152] on input at bounding box center [287, 153] width 86 height 6
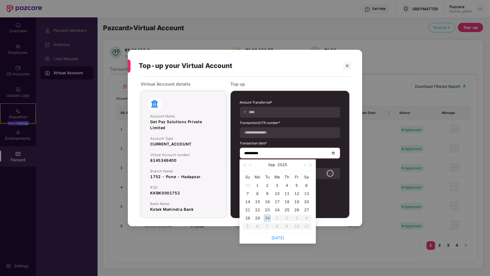
type input "**********"
click at [249, 166] on button "button" at bounding box center [251, 165] width 6 height 11
type input "**********"
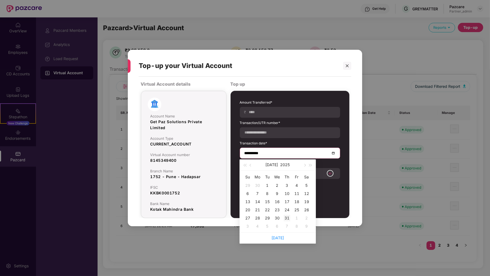
click at [286, 218] on div "31" at bounding box center [286, 218] width 7 height 7
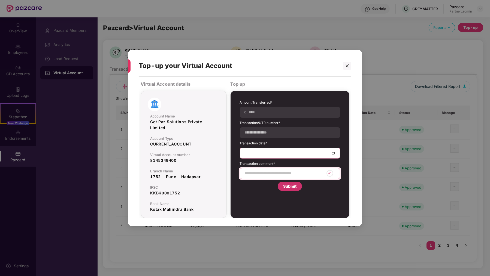
click at [274, 175] on input at bounding box center [284, 174] width 80 height 6
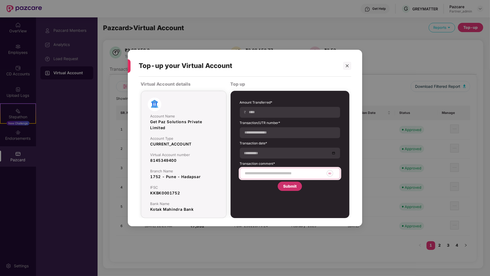
click at [262, 174] on input at bounding box center [284, 174] width 80 height 6
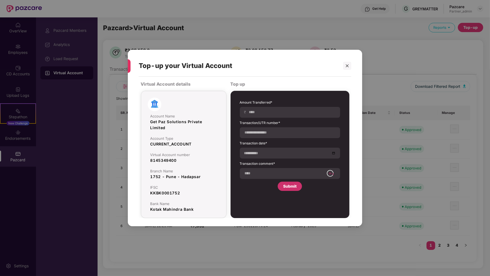
click at [249, 190] on div "**********" at bounding box center [290, 145] width 100 height 91
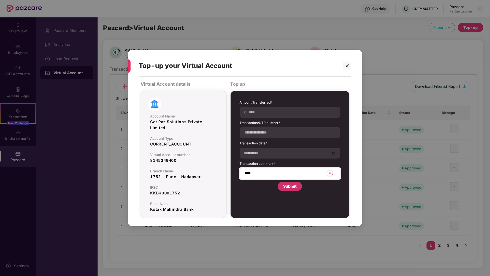
click at [266, 177] on div "**** 56" at bounding box center [290, 173] width 100 height 11
click at [267, 174] on input "****" at bounding box center [284, 174] width 80 height 6
type input "*********"
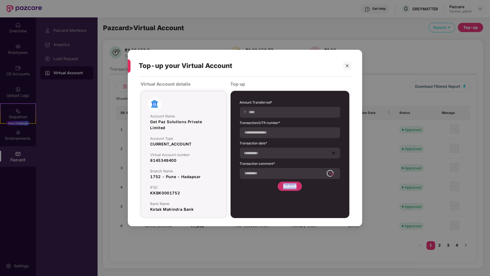
click at [285, 190] on div "Submit" at bounding box center [289, 186] width 24 height 9
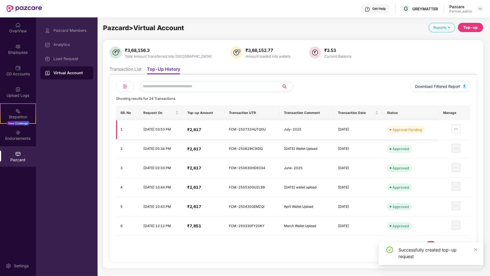
click at [456, 129] on icon "ellipsis" at bounding box center [455, 129] width 3 height 1
click at [461, 124] on td at bounding box center [453, 129] width 31 height 19
click at [457, 132] on button "button" at bounding box center [455, 129] width 9 height 9
click at [448, 146] on div at bounding box center [451, 148] width 17 height 9
click at [460, 127] on span "ellipsis" at bounding box center [456, 129] width 8 height 4
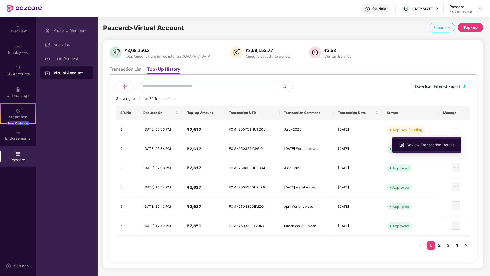
click at [440, 148] on li "Review Transaction Details" at bounding box center [426, 144] width 69 height 11
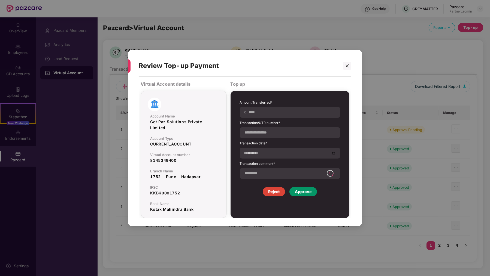
click at [297, 194] on div "Approve" at bounding box center [303, 192] width 17 height 6
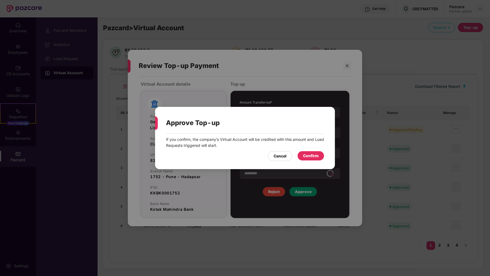
click at [315, 142] on div "If you confirm, the company’s Virtual Account will be credited with this amount…" at bounding box center [245, 143] width 158 height 12
click at [314, 154] on div "Confirm" at bounding box center [311, 156] width 16 height 6
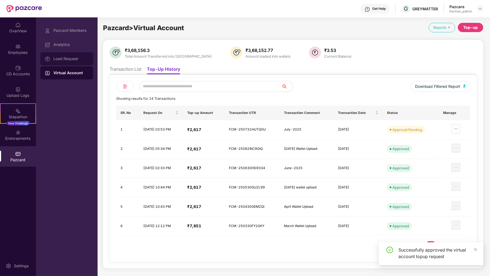
click at [61, 62] on div "Load Request" at bounding box center [66, 58] width 53 height 13
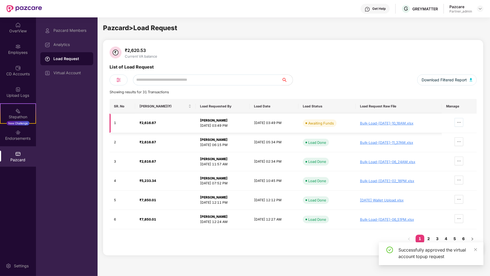
click at [461, 123] on icon "ellipsis" at bounding box center [458, 122] width 4 height 4
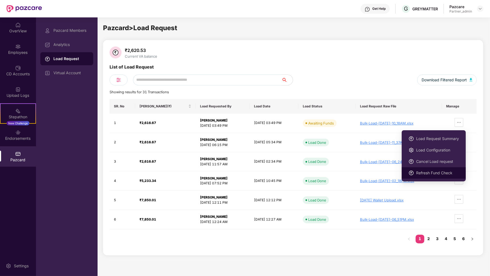
click at [434, 176] on span "Refresh Fund Check" at bounding box center [437, 173] width 43 height 6
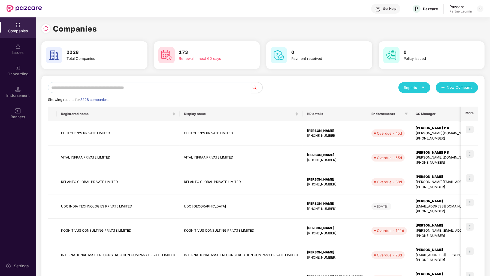
click at [96, 91] on input "text" at bounding box center [149, 87] width 203 height 11
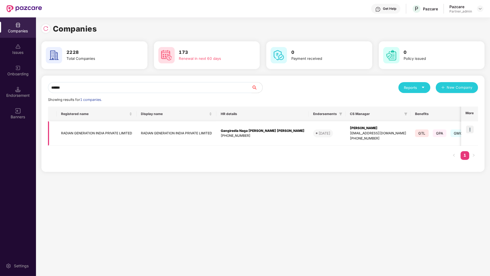
type input "******"
click at [472, 129] on img at bounding box center [470, 130] width 8 height 8
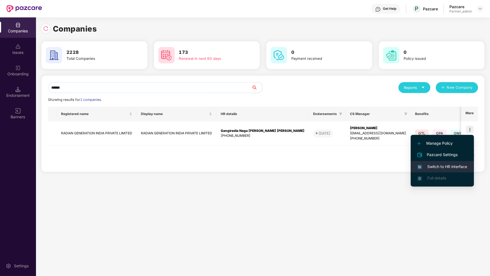
click at [441, 167] on span "Switch to HR interface" at bounding box center [442, 167] width 50 height 6
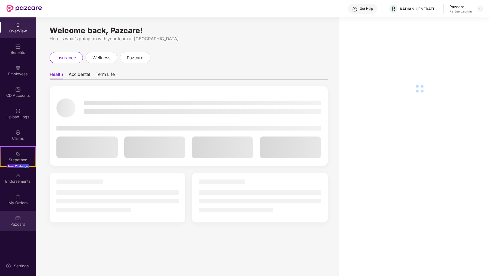
click at [13, 226] on div "Pazcard" at bounding box center [18, 224] width 36 height 5
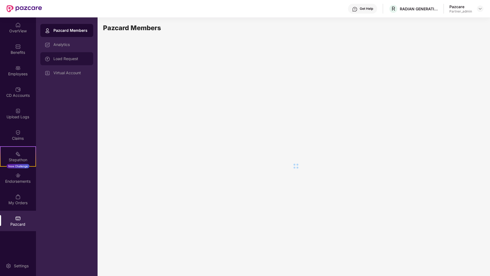
click at [84, 60] on div "Load Request" at bounding box center [70, 59] width 35 height 4
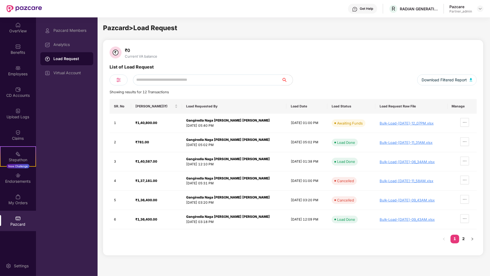
click at [81, 74] on div "Virtual Account" at bounding box center [70, 73] width 35 height 4
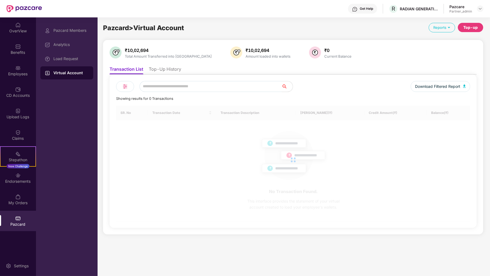
click at [161, 73] on li "Top-Up History" at bounding box center [165, 70] width 32 height 8
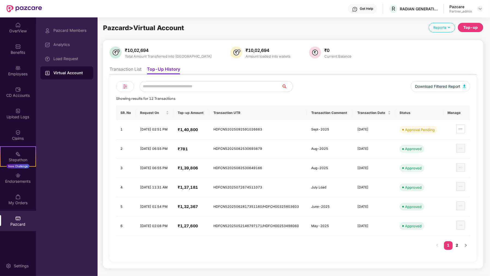
click at [485, 22] on div "Pazcard > Virtual Account Reports Top-up ₹10,02,694 Total Amount Transferred in…" at bounding box center [292, 145] width 391 height 257
click at [475, 25] on div "Top-up" at bounding box center [470, 28] width 14 height 6
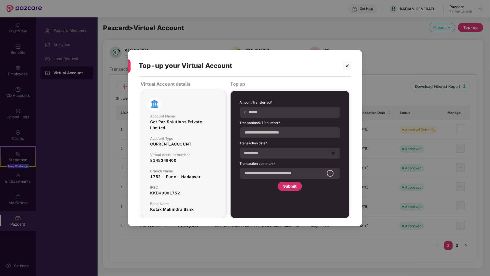
click at [420, 45] on div "Top-up your Virtual Account Virtual Account details Account Name Get Paz Soluti…" at bounding box center [245, 138] width 490 height 276
click at [348, 68] on icon "close" at bounding box center [347, 66] width 4 height 4
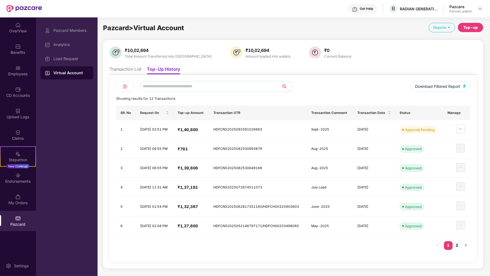
click at [344, 99] on div "Showing results for 12 Transactions" at bounding box center [293, 98] width 354 height 5
click at [451, 141] on li "Review Transaction Details" at bounding box center [430, 144] width 69 height 11
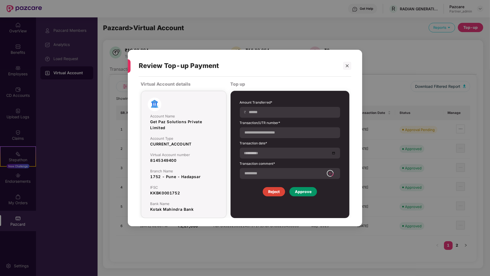
click at [304, 197] on div "**********" at bounding box center [290, 148] width 106 height 102
click at [305, 193] on div "Approve" at bounding box center [303, 192] width 17 height 6
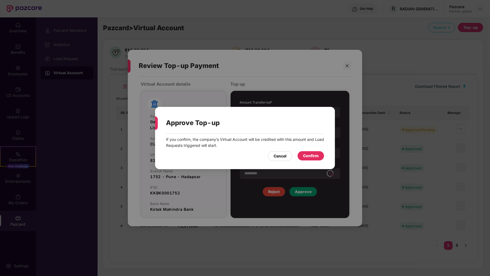
click at [305, 158] on div "Confirm" at bounding box center [311, 156] width 16 height 6
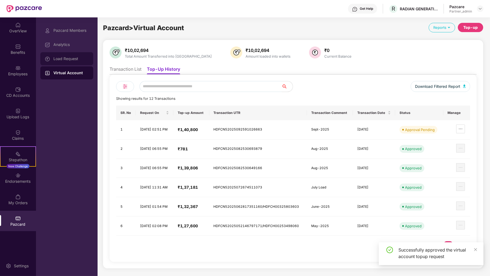
click at [47, 64] on div "Load Request" at bounding box center [66, 58] width 53 height 13
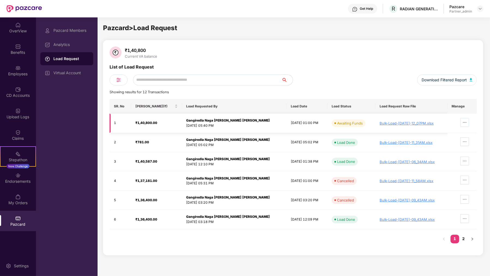
click at [464, 121] on icon "ellipsis" at bounding box center [464, 122] width 4 height 4
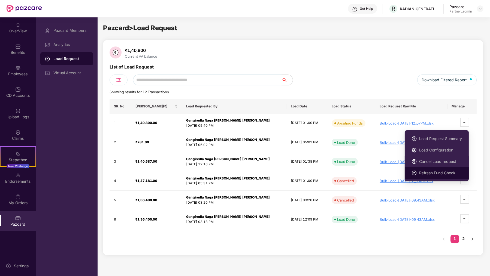
click at [440, 174] on span "Refresh Fund Check" at bounding box center [440, 173] width 43 height 6
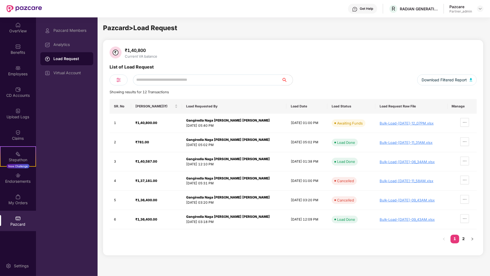
click at [272, 77] on input "text" at bounding box center [207, 80] width 149 height 11
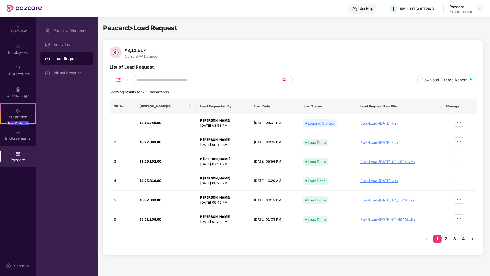
click at [181, 35] on div "Pazcard > Load Request ₹3,11,517 Current VA balance List of Load Request Downlo…" at bounding box center [293, 146] width 380 height 246
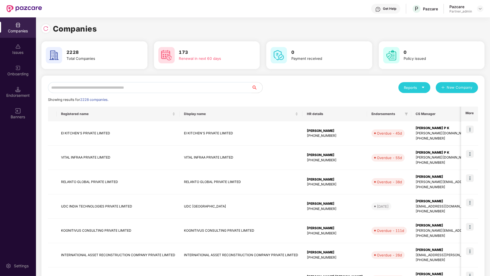
click at [90, 89] on input "text" at bounding box center [149, 87] width 203 height 11
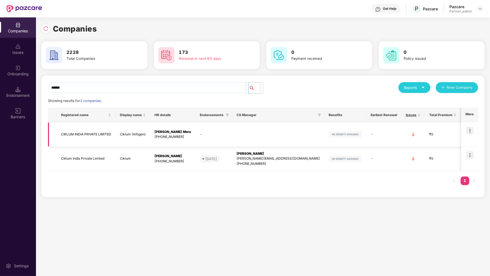
type input "******"
click at [471, 131] on img at bounding box center [470, 131] width 8 height 8
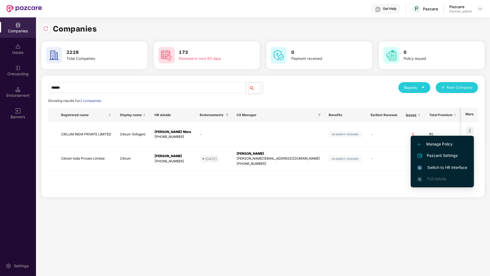
click at [443, 170] on span "Switch to HR interface" at bounding box center [442, 168] width 50 height 6
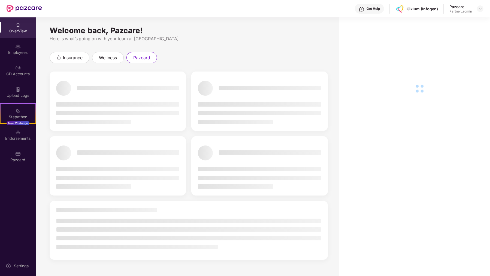
click at [25, 148] on div "Pazcard" at bounding box center [18, 157] width 36 height 20
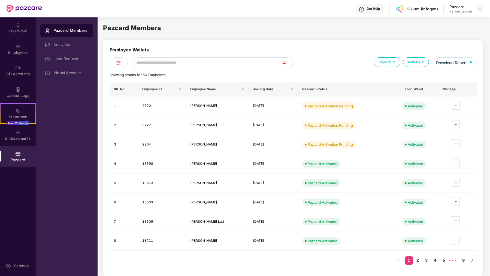
click at [70, 54] on div "Load Request" at bounding box center [66, 58] width 53 height 13
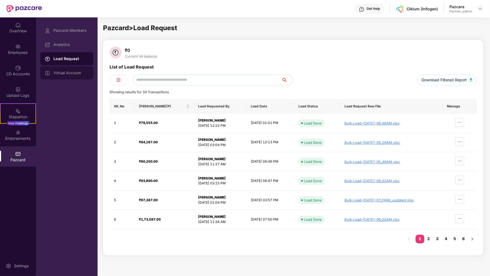
click at [82, 71] on div "Virtual Account" at bounding box center [70, 73] width 35 height 4
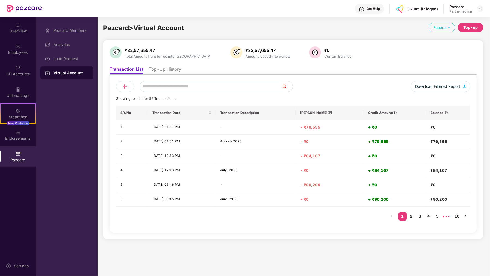
click at [167, 62] on div "₹32,57,655.47 Total Amount Transferred into VA ₹32,57,655.47 Amount loaded into…" at bounding box center [292, 140] width 367 height 187
click at [165, 70] on li "Top-Up History" at bounding box center [165, 70] width 32 height 8
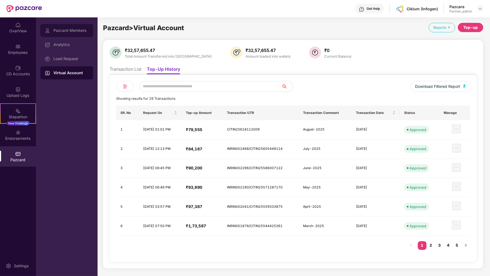
click at [74, 30] on div "Pazcard Members" at bounding box center [70, 30] width 35 height 4
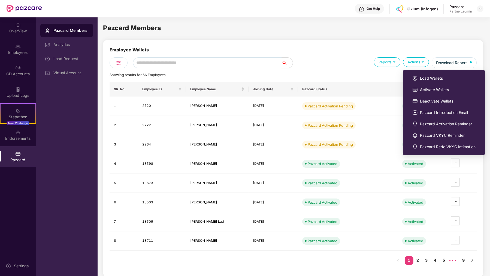
click at [414, 71] on ul "Load Wallets Activate Wallets Deactivate Wallets Pazcard Introduction Email Paz…" at bounding box center [443, 113] width 82 height 86
click at [414, 77] on img at bounding box center [414, 78] width 5 height 5
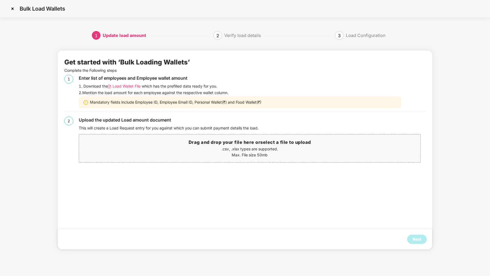
click at [12, 11] on img at bounding box center [12, 8] width 9 height 9
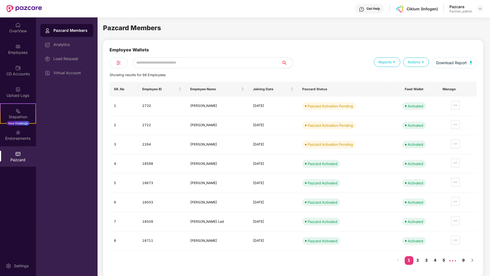
click at [82, 60] on div "Load Request" at bounding box center [70, 59] width 35 height 4
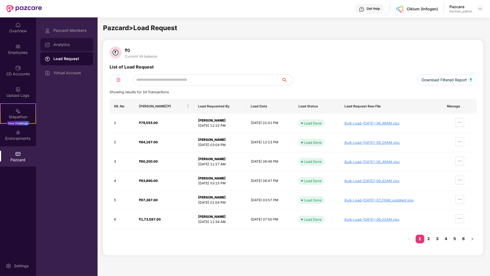
click at [70, 39] on div "Analytics" at bounding box center [66, 44] width 53 height 13
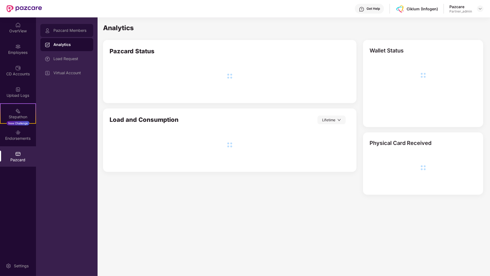
click at [75, 32] on div "Pazcard Members" at bounding box center [70, 30] width 35 height 4
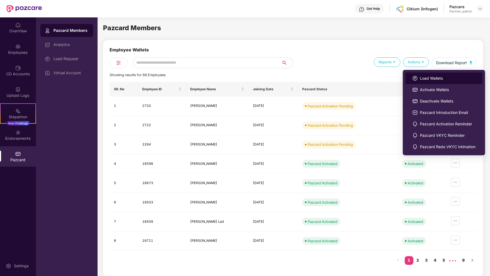
click at [417, 75] on li "Load Wallets" at bounding box center [443, 78] width 77 height 11
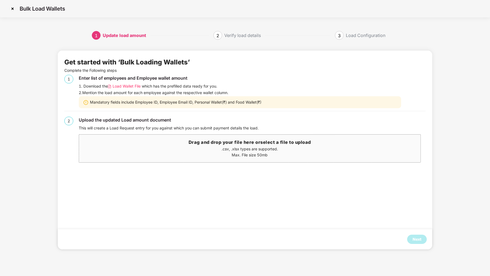
click at [131, 90] on div "2. Mention the load amount for each employee against the respective wallet colu…" at bounding box center [252, 93] width 346 height 6
click at [131, 87] on span "Load Wallet File" at bounding box center [126, 86] width 28 height 6
click at [11, 10] on img at bounding box center [12, 8] width 9 height 9
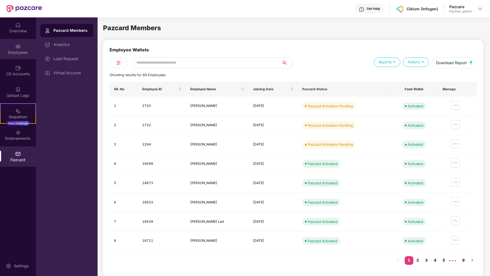
click at [23, 55] on div "Employees" at bounding box center [18, 49] width 36 height 20
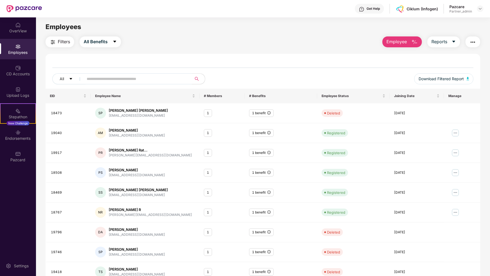
click at [119, 80] on div "All Download Filtered Report" at bounding box center [262, 75] width 435 height 28
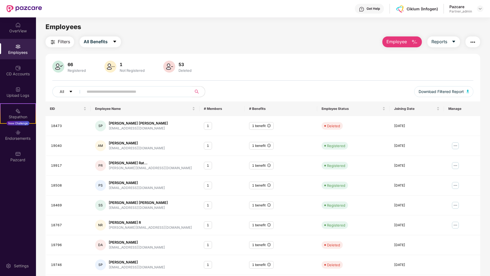
paste input "*****"
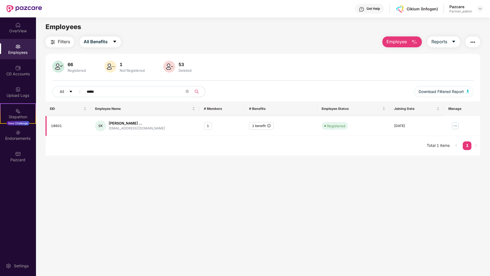
type input "*****"
click at [455, 126] on img at bounding box center [455, 126] width 9 height 9
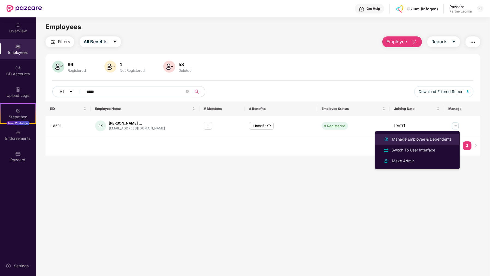
click at [439, 137] on div "Manage Employee & Dependents" at bounding box center [422, 139] width 62 height 6
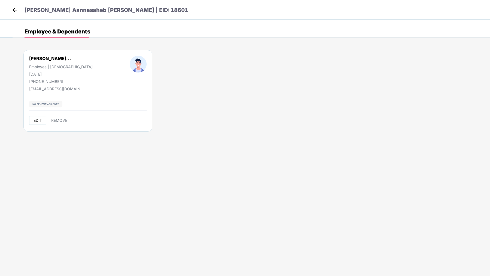
click at [37, 121] on span "EDIT" at bounding box center [37, 120] width 8 height 4
select select "****"
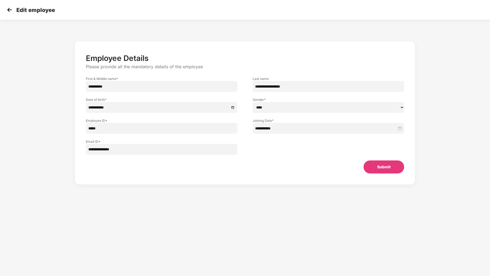
click at [12, 13] on img at bounding box center [9, 10] width 8 height 8
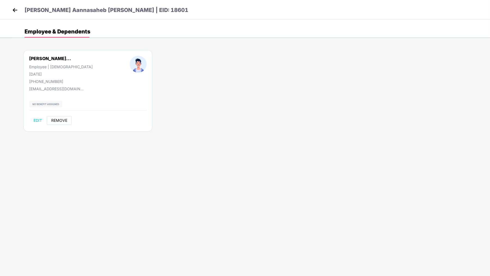
click at [61, 117] on button "REMOVE" at bounding box center [59, 120] width 25 height 9
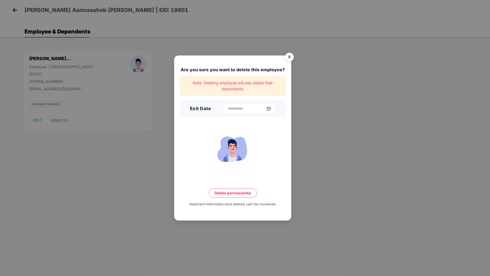
click at [231, 112] on div at bounding box center [248, 108] width 53 height 11
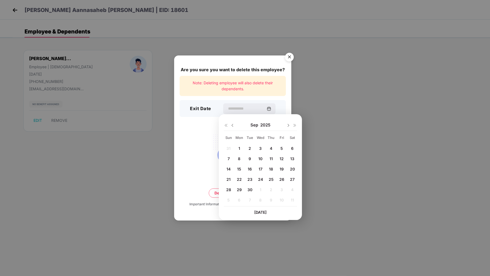
click at [240, 190] on span "29" at bounding box center [239, 190] width 5 height 5
type input "**********"
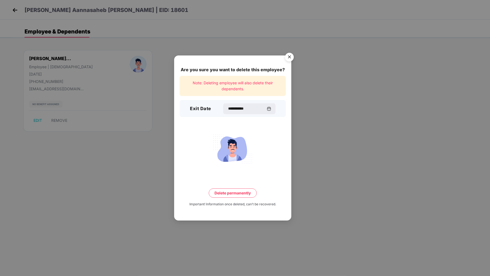
click at [241, 194] on button "Delete permanently" at bounding box center [233, 193] width 48 height 9
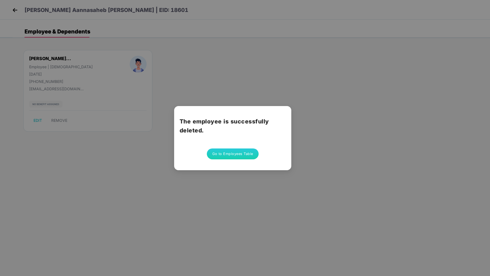
click at [215, 155] on button "Go to Employees Table" at bounding box center [233, 154] width 52 height 11
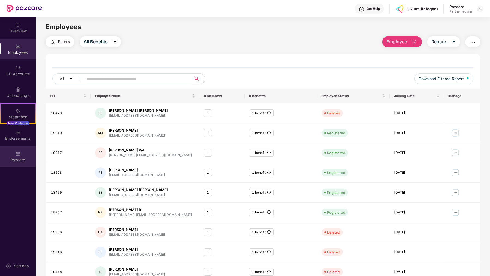
click at [7, 156] on div "Pazcard" at bounding box center [18, 157] width 36 height 20
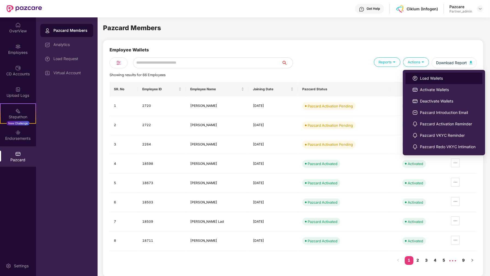
click at [416, 74] on li "Load Wallets" at bounding box center [443, 78] width 77 height 11
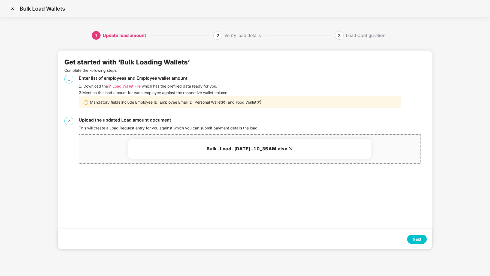
click at [413, 236] on div "Next" at bounding box center [417, 239] width 20 height 9
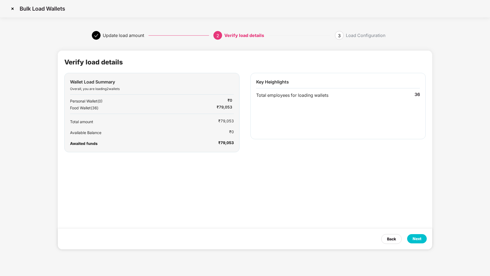
click at [413, 236] on div "Next" at bounding box center [416, 239] width 9 height 6
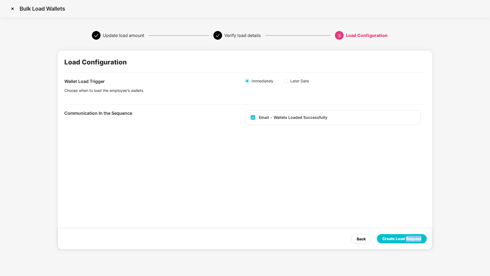
click at [413, 236] on div "Create Load Request" at bounding box center [401, 239] width 39 height 6
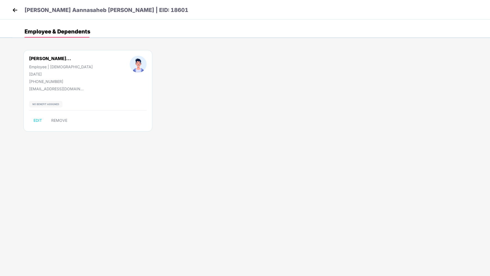
click at [13, 10] on img at bounding box center [15, 10] width 8 height 8
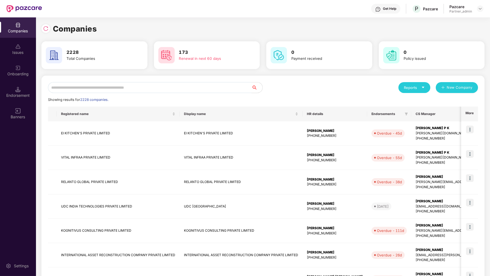
click at [78, 84] on input "text" at bounding box center [149, 87] width 203 height 11
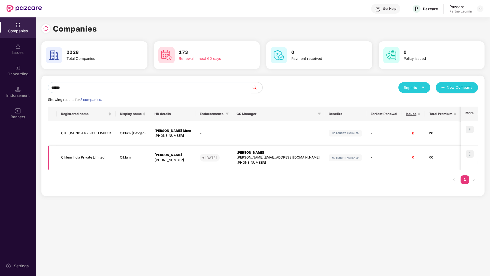
type input "******"
click at [469, 152] on img at bounding box center [470, 154] width 8 height 8
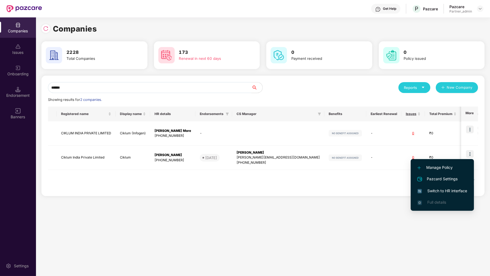
click at [451, 191] on span "Switch to HR interface" at bounding box center [442, 191] width 50 height 6
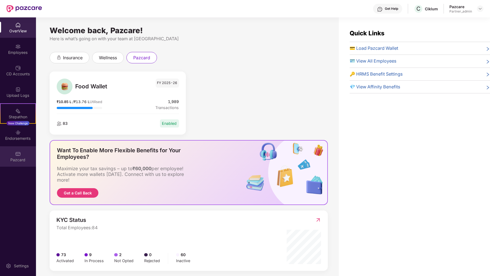
click at [15, 148] on div "Pazcard" at bounding box center [18, 157] width 36 height 20
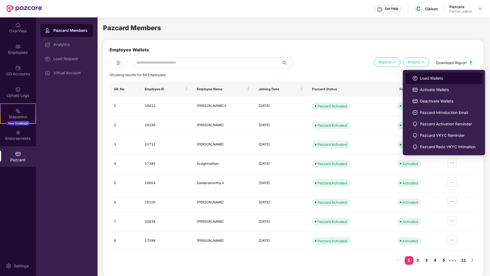
click at [418, 75] on li "Load Wallets" at bounding box center [443, 78] width 77 height 11
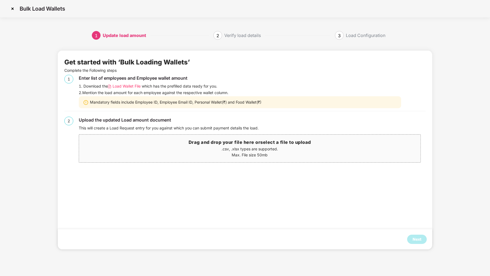
click at [13, 7] on img at bounding box center [12, 8] width 9 height 9
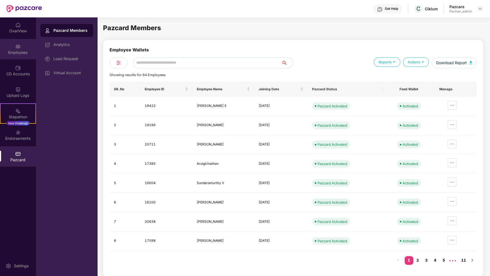
click at [28, 51] on div "Employees" at bounding box center [18, 52] width 36 height 5
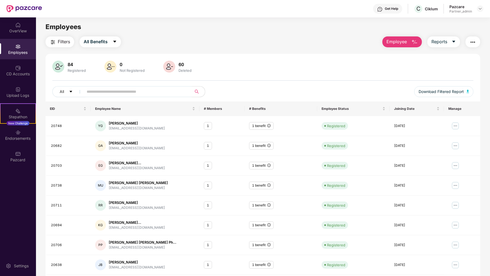
click at [400, 45] on span "Employee" at bounding box center [396, 41] width 20 height 7
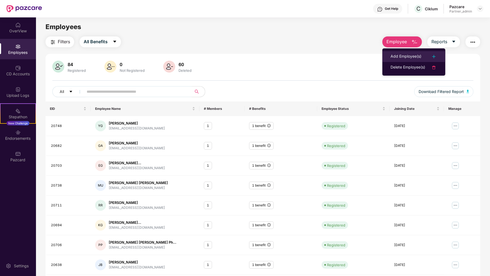
click at [395, 59] on div "Add Employee(s)" at bounding box center [405, 56] width 31 height 7
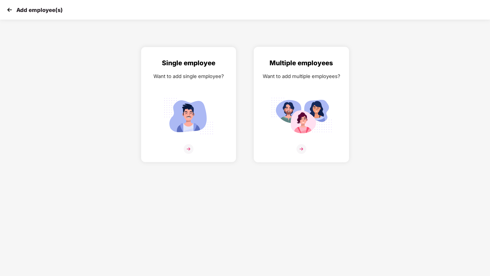
click at [286, 87] on div "Multiple employees Want to add multiple employees?" at bounding box center [301, 109] width 84 height 103
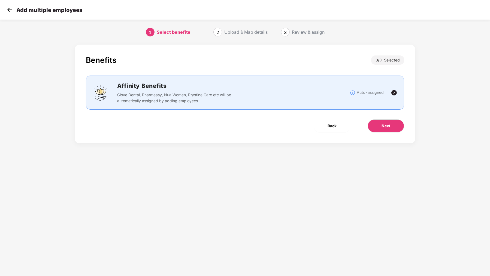
click at [384, 119] on div "Benefits 0 / 0 Selected Affinity Benefits Clove Dental, Pharmeasy, Nua Women, P…" at bounding box center [245, 94] width 340 height 99
click at [384, 127] on span "Next" at bounding box center [385, 126] width 9 height 6
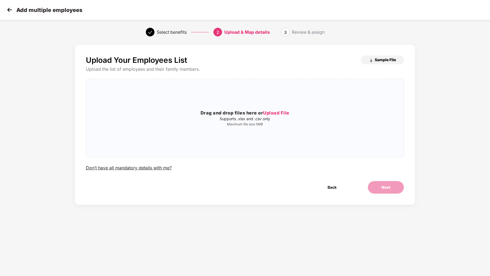
click at [382, 56] on button "Sample File" at bounding box center [382, 60] width 43 height 9
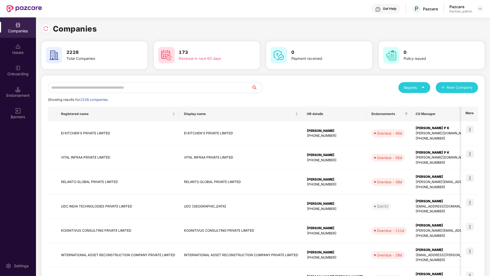
click at [105, 90] on input "text" at bounding box center [149, 87] width 203 height 11
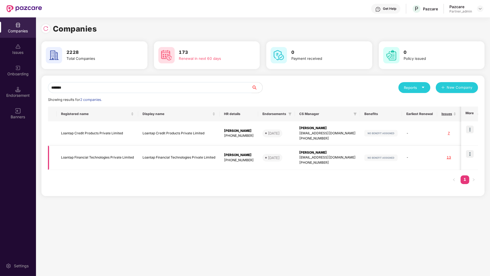
type input "*******"
click at [471, 156] on img at bounding box center [470, 154] width 8 height 8
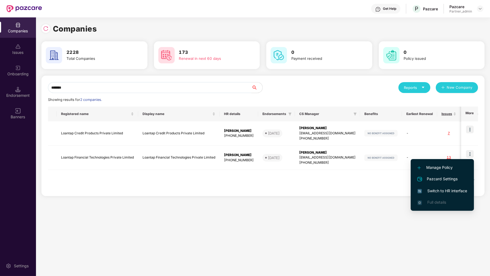
click at [452, 196] on li "Switch to HR interface" at bounding box center [441, 190] width 63 height 11
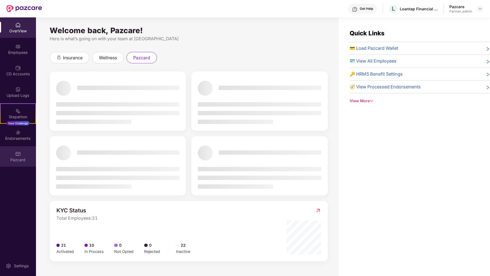
click at [31, 156] on div "Pazcard" at bounding box center [18, 157] width 36 height 20
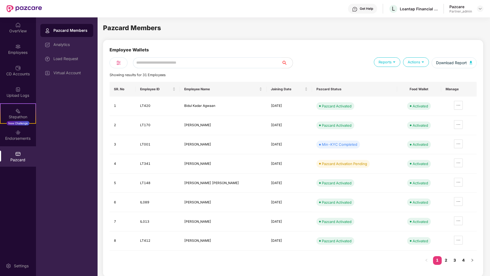
click at [71, 57] on div "Load Request" at bounding box center [70, 59] width 35 height 4
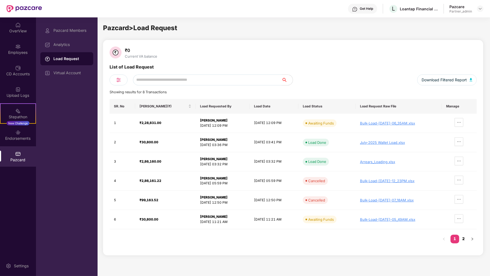
click at [462, 240] on link "2" at bounding box center [463, 239] width 9 height 8
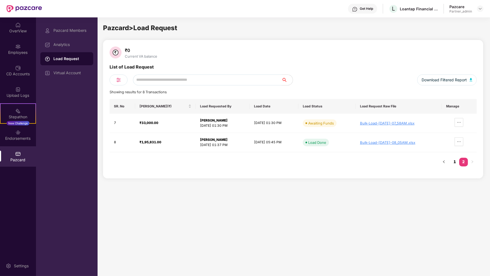
click at [458, 162] on link "1" at bounding box center [454, 162] width 9 height 8
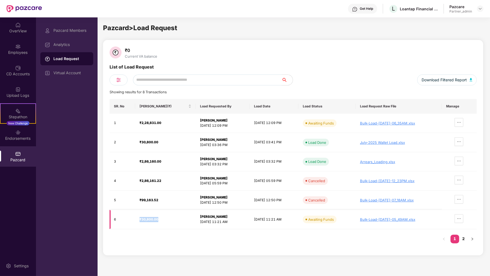
drag, startPoint x: 161, startPoint y: 220, endPoint x: 127, endPoint y: 220, distance: 34.3
click at [127, 220] on tr "6 ₹30,800.00 Sourav Mahato 15 Jul 2025, 11:21 AM 15 Jul 2025, 11:21 AM Awaiting…" at bounding box center [292, 219] width 367 height 19
click at [466, 240] on link "2" at bounding box center [463, 239] width 9 height 8
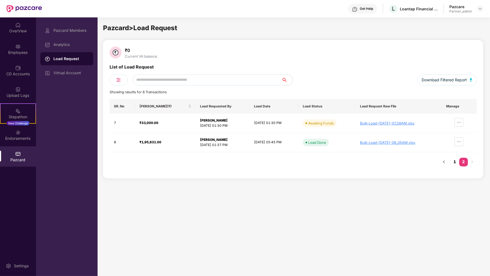
click at [456, 164] on link "1" at bounding box center [454, 162] width 9 height 8
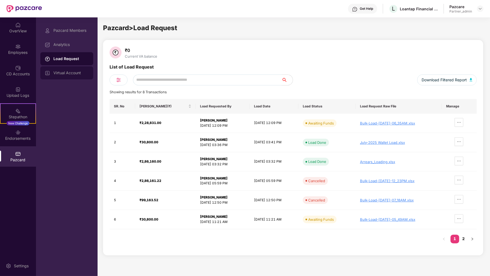
click at [68, 72] on div "Virtual Account" at bounding box center [70, 73] width 35 height 4
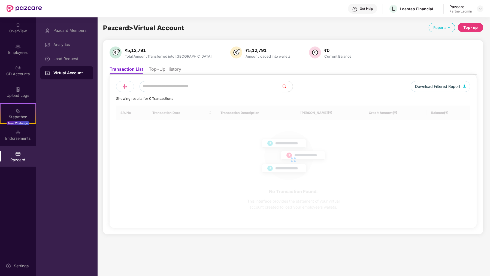
click at [166, 68] on li "Top-Up History" at bounding box center [165, 70] width 32 height 8
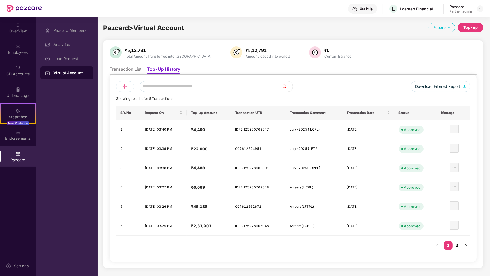
click at [458, 242] on link "2" at bounding box center [456, 246] width 9 height 8
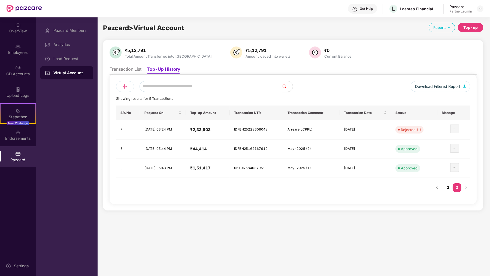
click at [449, 190] on link "1" at bounding box center [448, 188] width 9 height 8
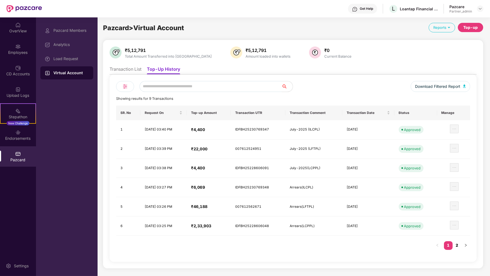
click at [455, 242] on link "2" at bounding box center [456, 246] width 9 height 8
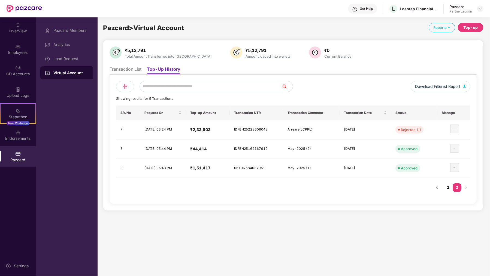
click at [446, 188] on link "1" at bounding box center [448, 188] width 9 height 8
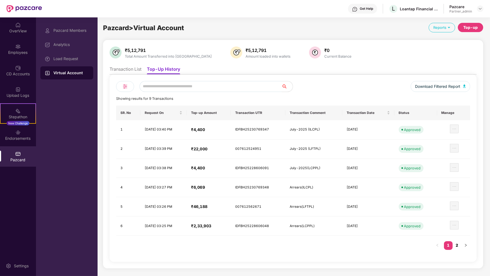
click at [456, 245] on link "2" at bounding box center [456, 246] width 9 height 8
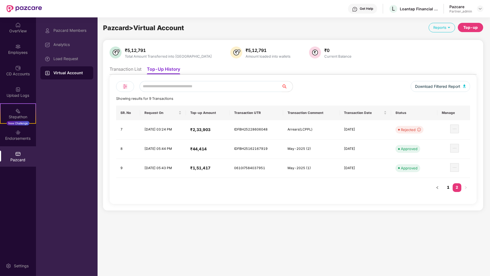
click at [447, 185] on link "1" at bounding box center [448, 188] width 9 height 8
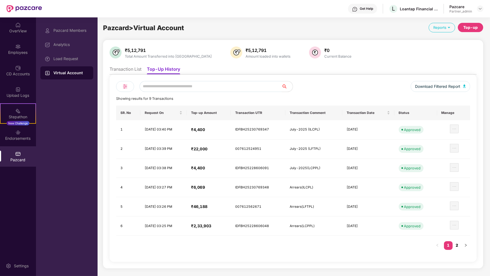
click at [457, 243] on link "2" at bounding box center [456, 246] width 9 height 8
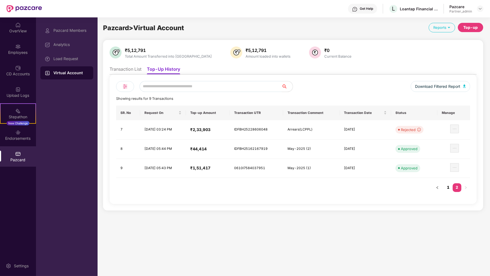
click at [446, 186] on link "1" at bounding box center [448, 188] width 9 height 8
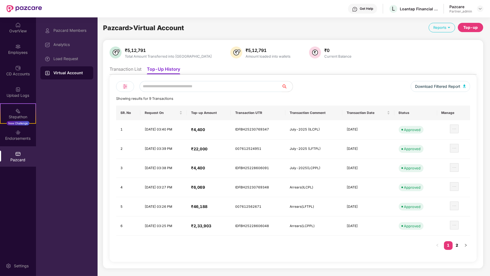
click at [459, 244] on link "2" at bounding box center [456, 246] width 9 height 8
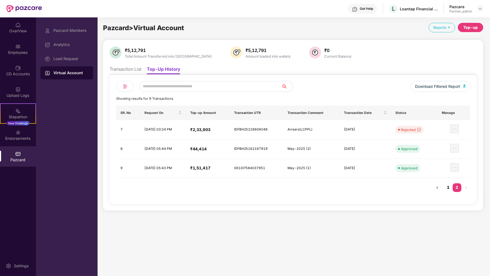
click at [449, 185] on link "1" at bounding box center [448, 188] width 9 height 8
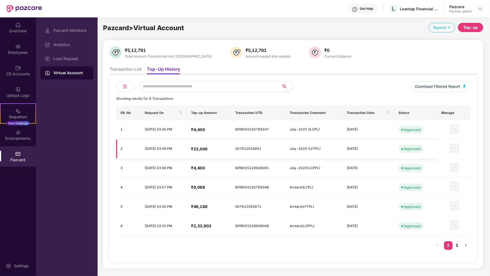
click at [218, 148] on h4 "₹22,000" at bounding box center [208, 149] width 35 height 5
click at [220, 204] on h4 "₹46,188" at bounding box center [208, 206] width 35 height 5
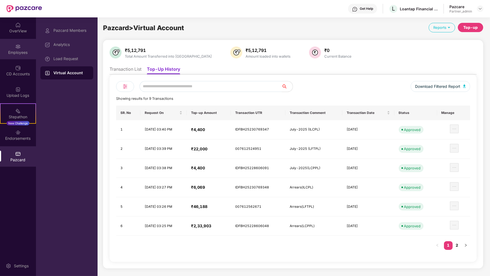
click at [17, 49] on img at bounding box center [17, 46] width 5 height 5
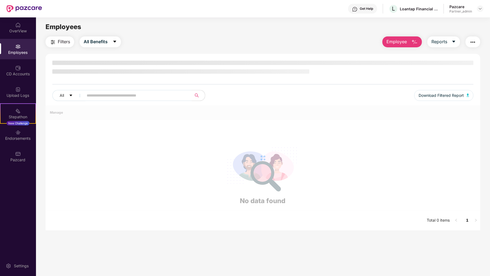
click at [129, 105] on div at bounding box center [262, 158] width 435 height 106
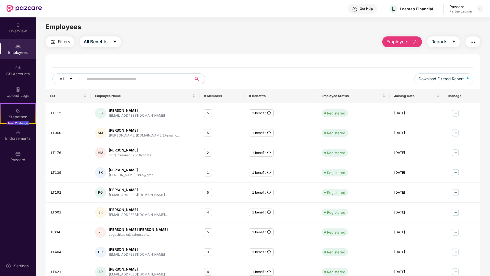
click at [133, 76] on input "text" at bounding box center [136, 79] width 98 height 8
paste input "**********"
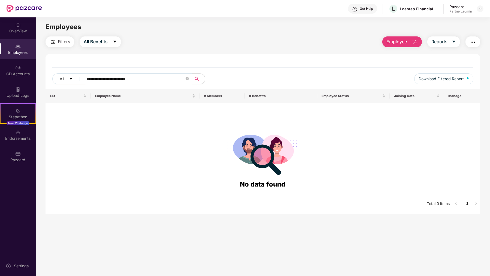
type input "**********"
click at [25, 158] on div "Pazcard" at bounding box center [18, 159] width 36 height 5
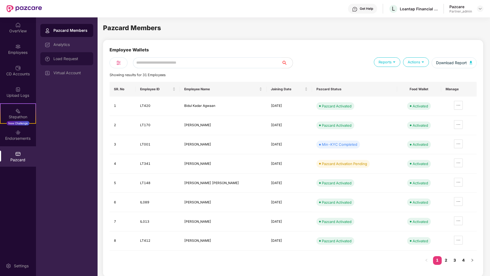
click at [72, 63] on div "Load Request" at bounding box center [66, 58] width 53 height 13
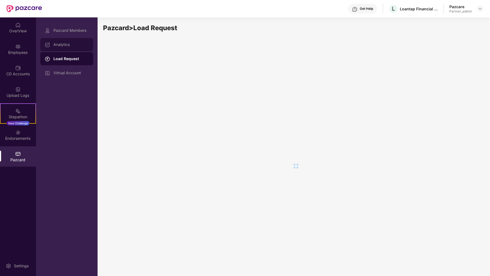
click at [79, 47] on div "Analytics" at bounding box center [66, 44] width 53 height 13
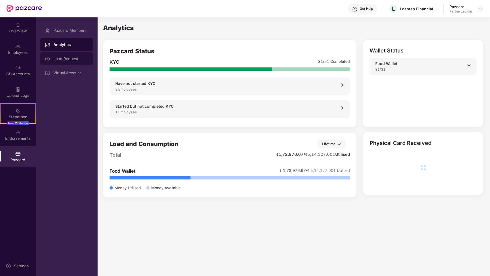
click at [78, 61] on div "Load Request" at bounding box center [70, 59] width 35 height 4
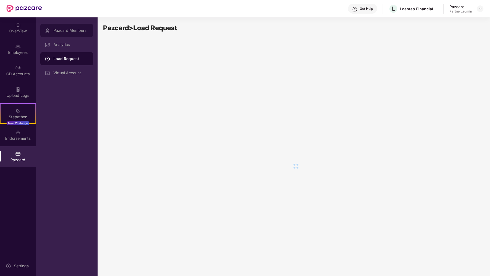
click at [74, 30] on div "Pazcard Members" at bounding box center [70, 30] width 35 height 4
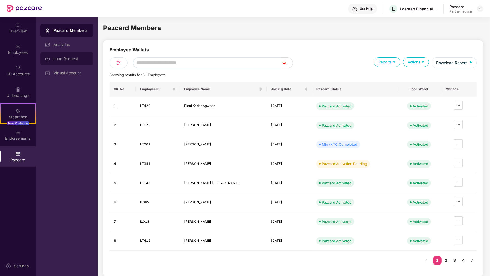
click at [62, 56] on div "Load Request" at bounding box center [66, 58] width 53 height 13
